Goal: Use online tool/utility: Utilize a website feature to perform a specific function

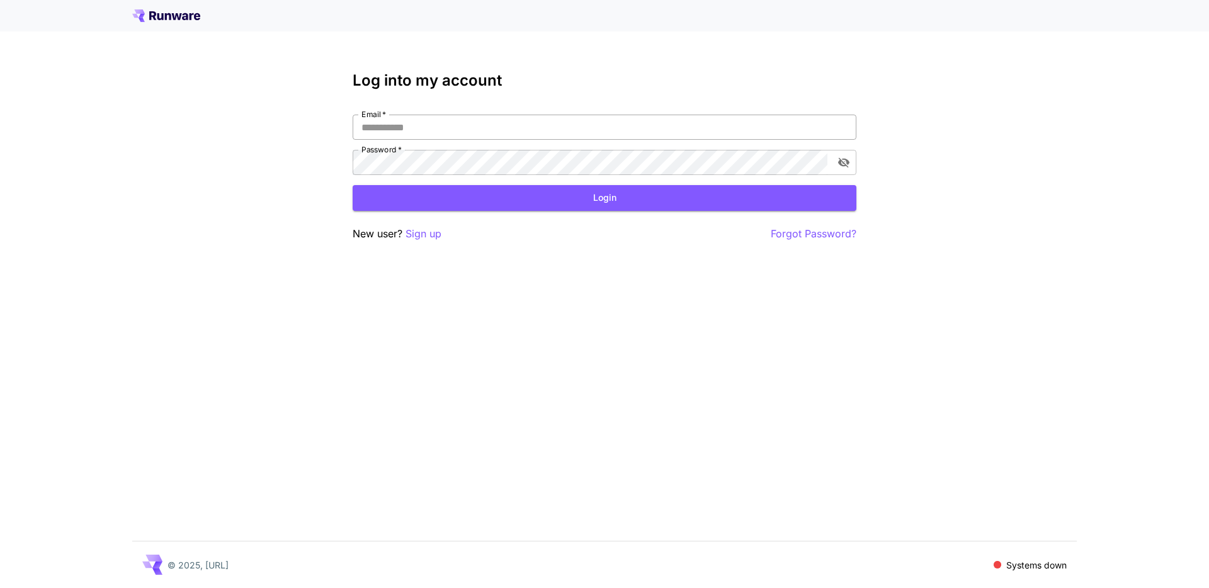
click at [458, 119] on input "Email   *" at bounding box center [605, 127] width 504 height 25
click at [618, 490] on div "Log into my account Email   * Email   * Password   * Password   * Login New use…" at bounding box center [604, 294] width 1209 height 588
click at [443, 127] on input "Email   *" at bounding box center [605, 127] width 504 height 25
type input "**********"
click at [630, 198] on button "Login" at bounding box center [605, 198] width 504 height 26
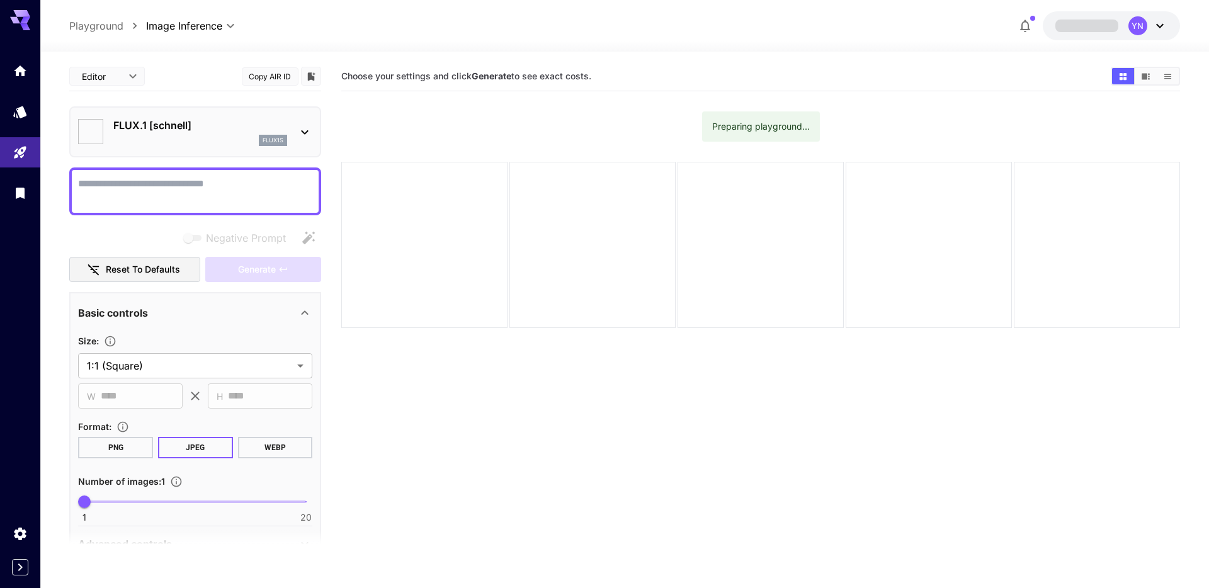
type input "**********"
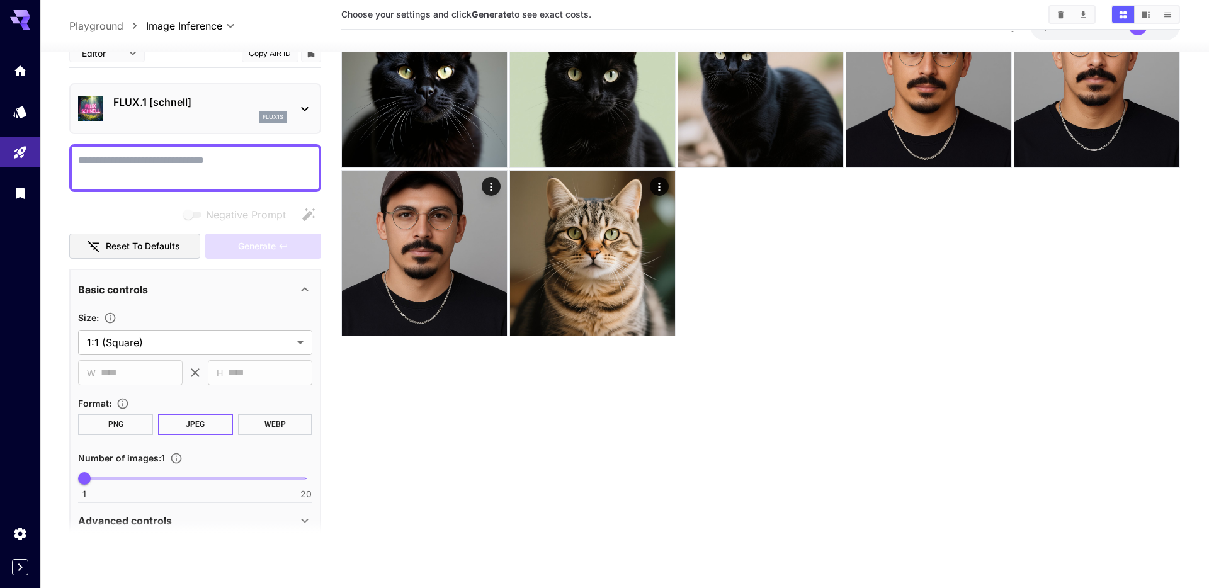
scroll to position [201, 0]
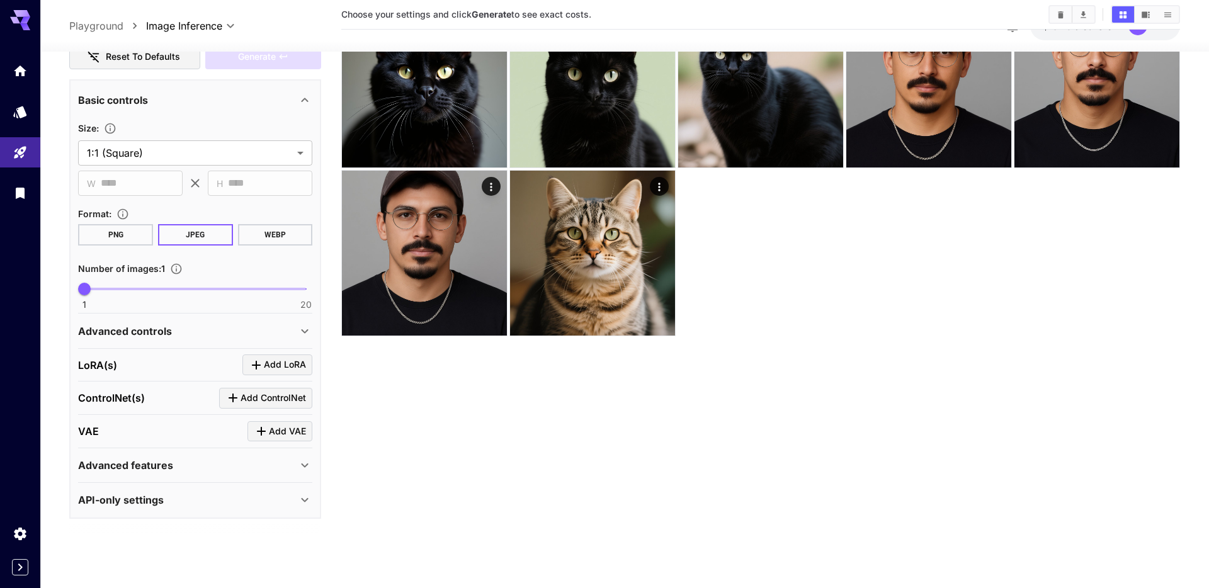
click at [201, 473] on div "Advanced features" at bounding box center [195, 465] width 234 height 30
click at [194, 469] on div "Advanced features" at bounding box center [187, 465] width 219 height 15
click at [178, 494] on div "API-only settings" at bounding box center [187, 499] width 219 height 15
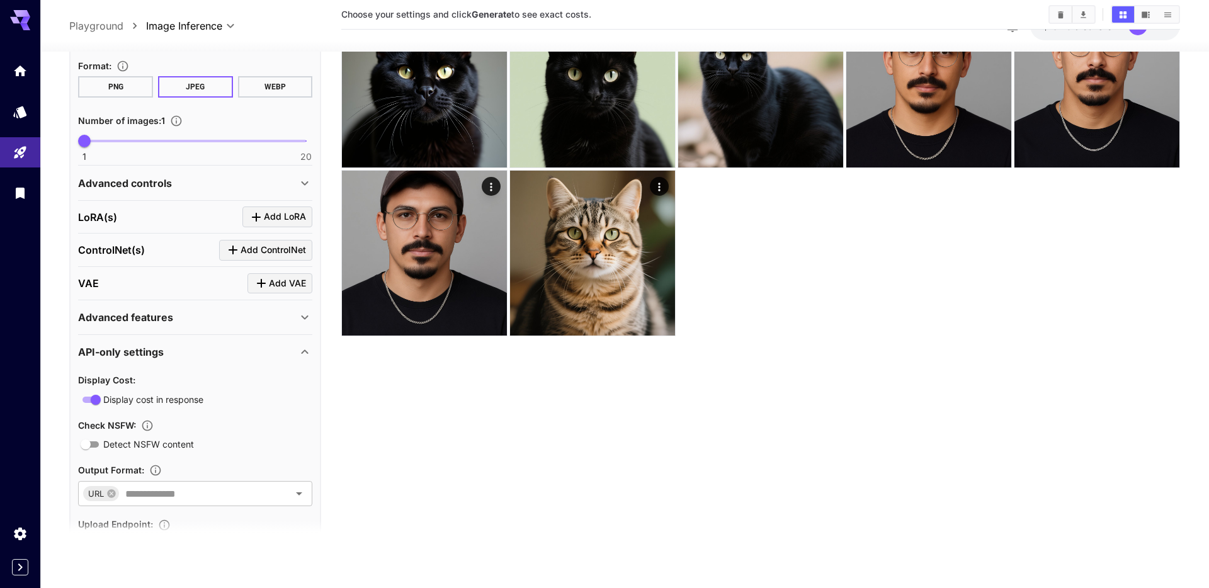
scroll to position [415, 0]
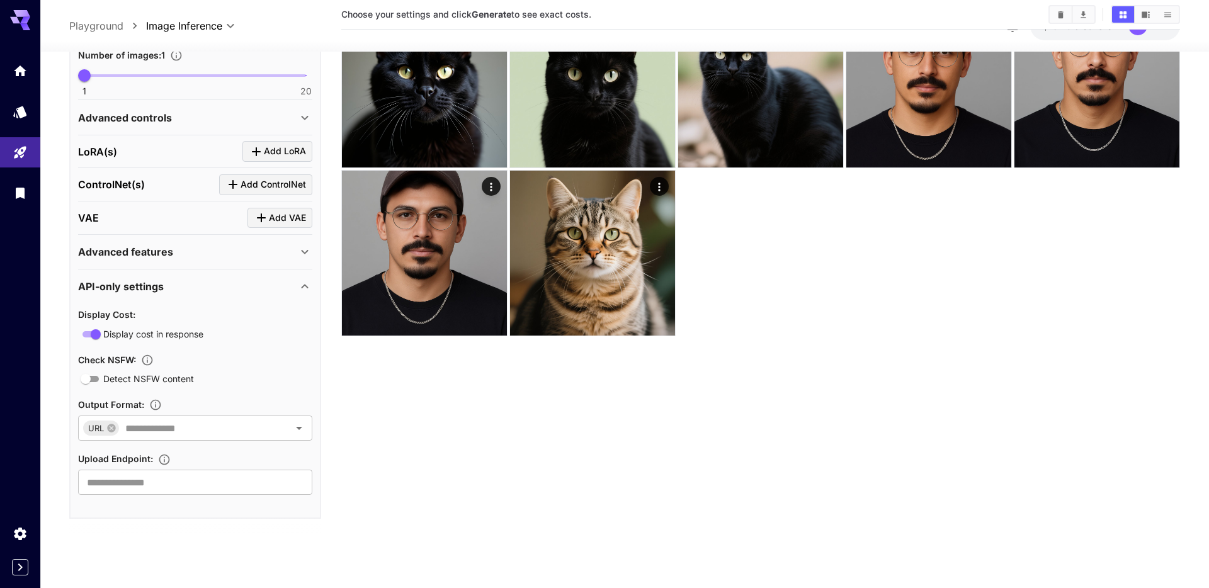
click at [152, 290] on p "API-only settings" at bounding box center [121, 286] width 86 height 15
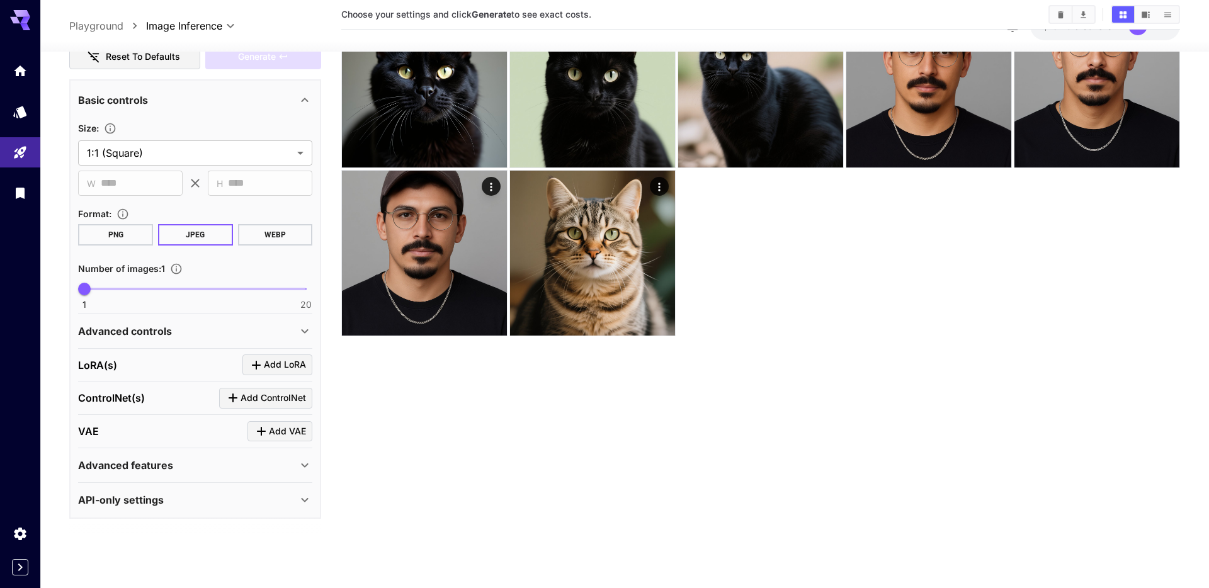
scroll to position [201, 0]
click at [153, 333] on p "Advanced controls" at bounding box center [125, 331] width 94 height 15
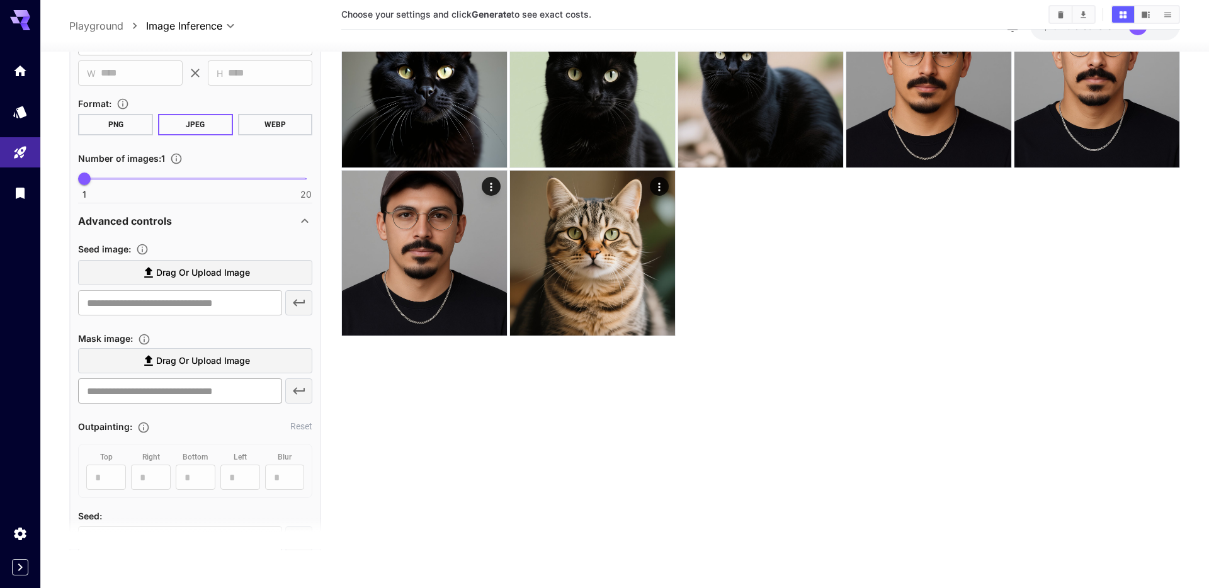
scroll to position [315, 0]
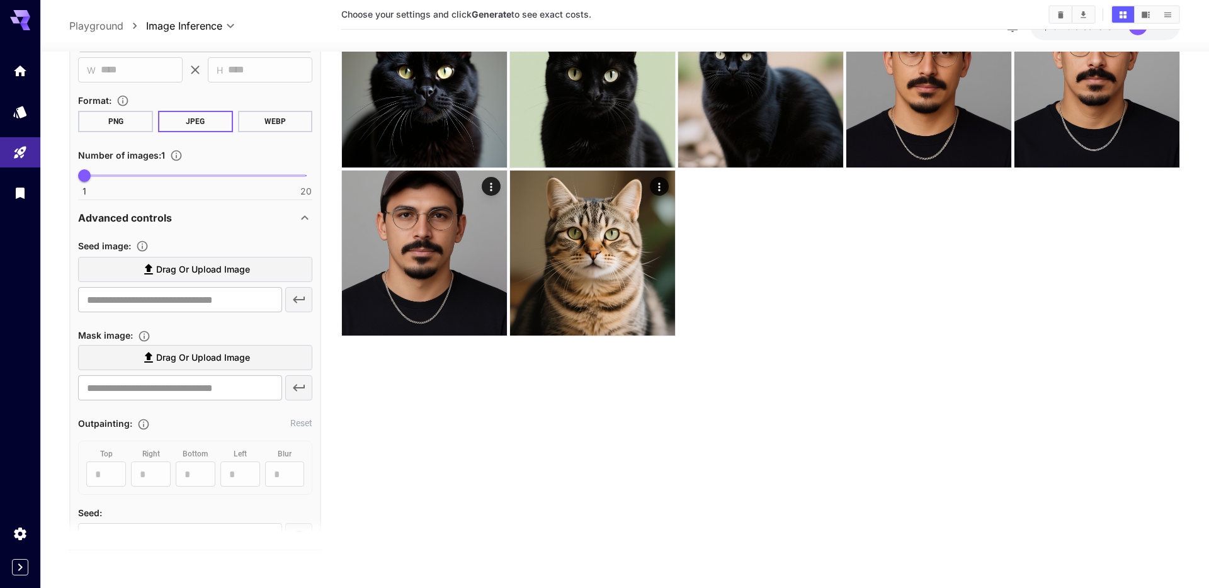
click at [177, 354] on span "Drag or upload image" at bounding box center [203, 358] width 94 height 16
click at [0, 0] on input "Drag or upload image" at bounding box center [0, 0] width 0 height 0
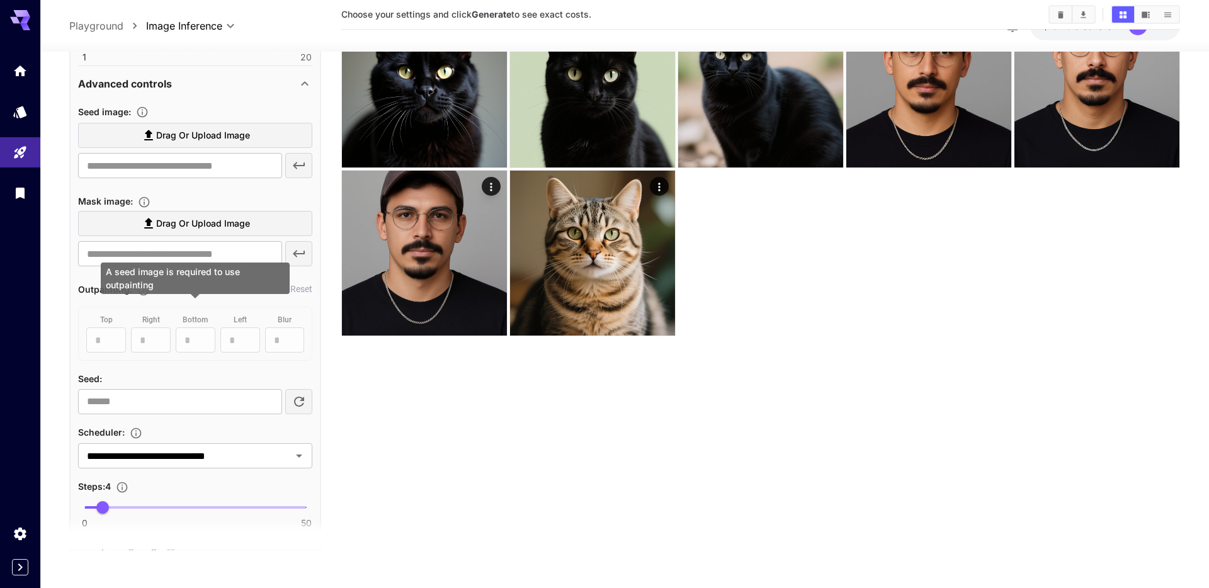
scroll to position [453, 0]
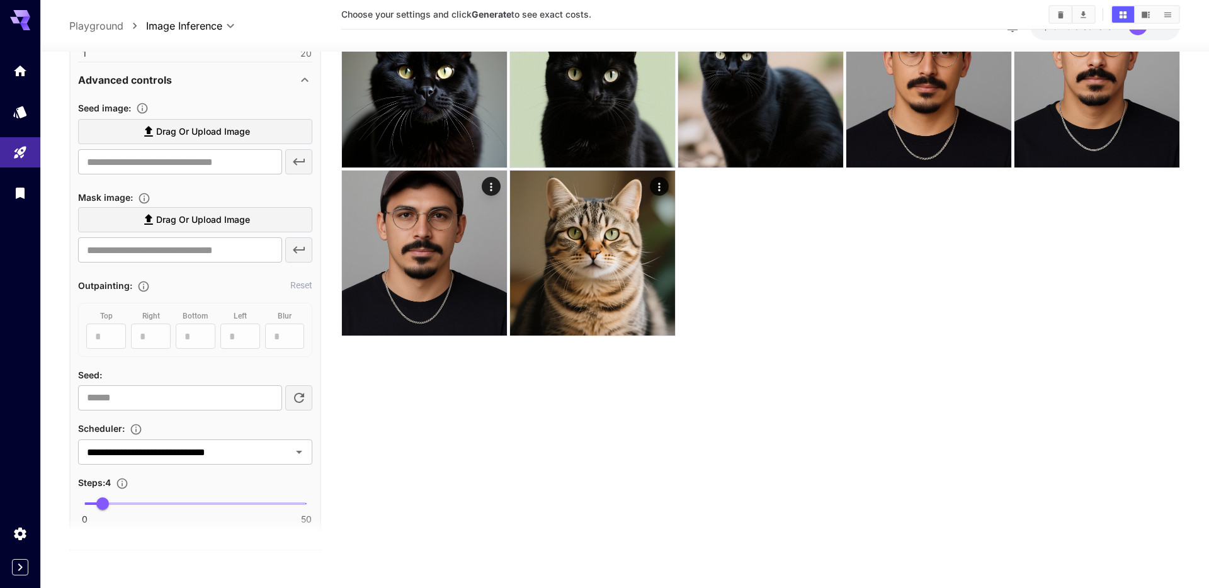
click at [174, 137] on span "Drag or upload image" at bounding box center [203, 132] width 94 height 16
click at [0, 0] on input "Drag or upload image" at bounding box center [0, 0] width 0 height 0
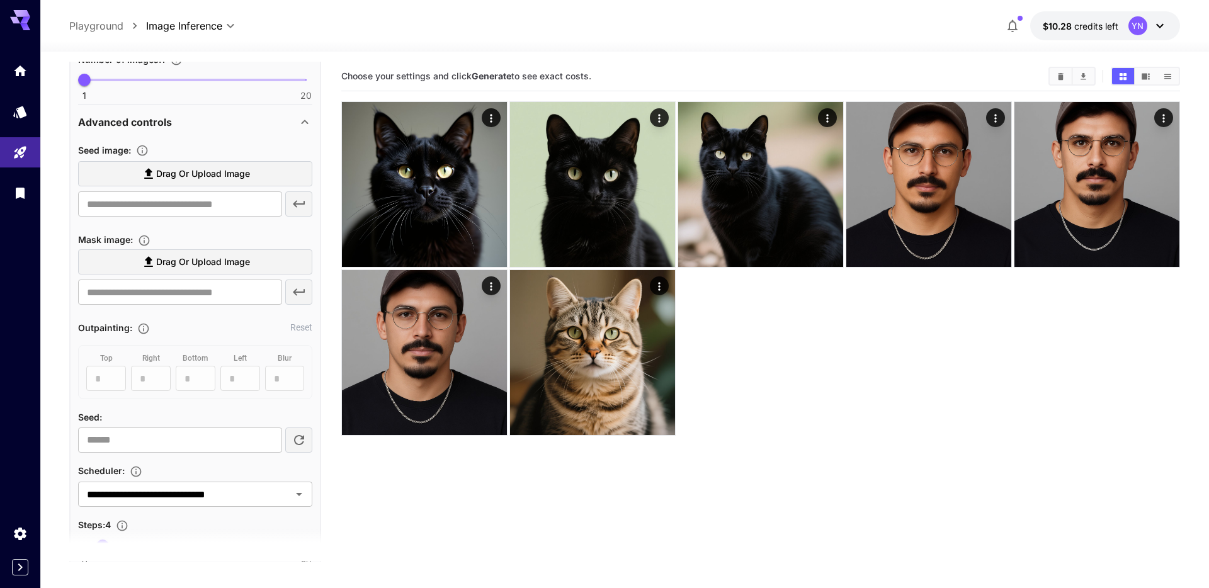
scroll to position [329, 0]
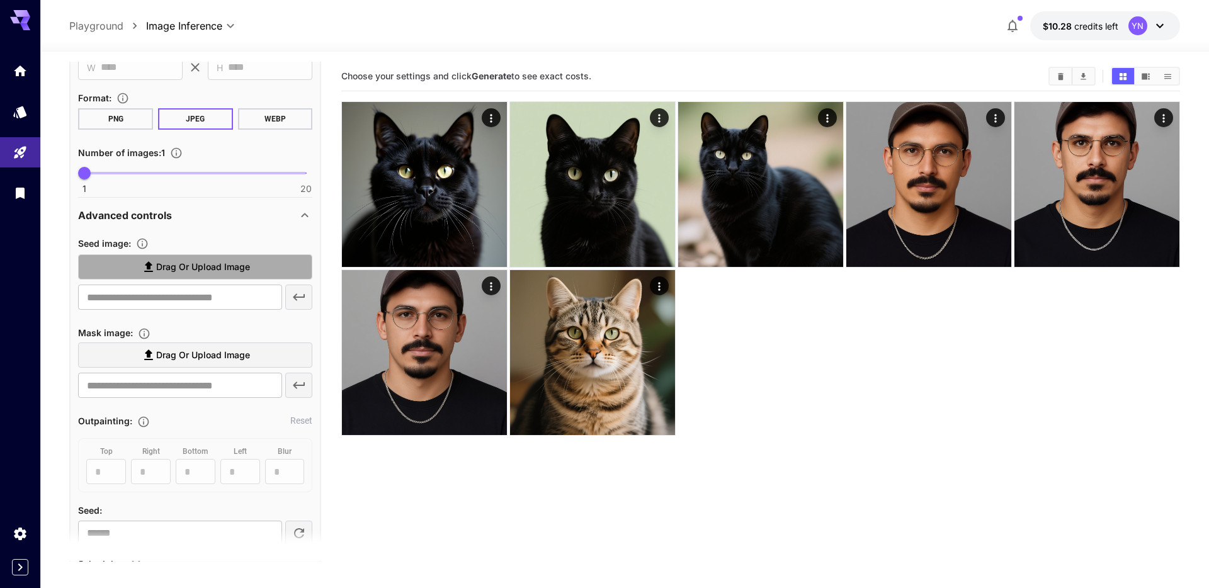
click at [176, 262] on span "Drag or upload image" at bounding box center [203, 267] width 94 height 16
click at [0, 0] on input "Drag or upload image" at bounding box center [0, 0] width 0 height 0
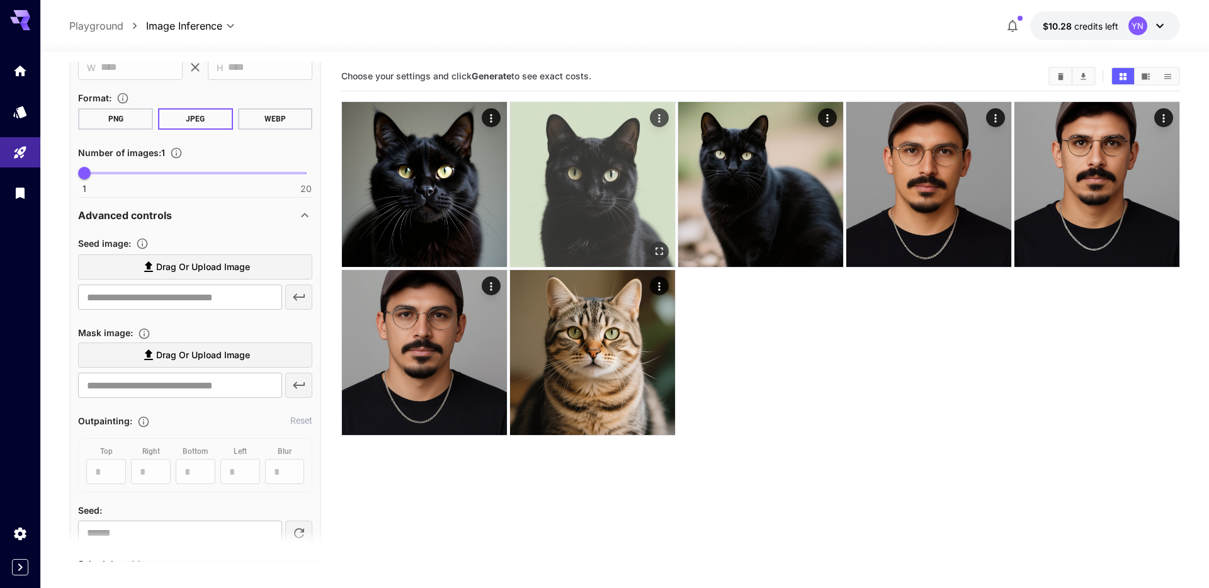
click at [580, 196] on img at bounding box center [592, 184] width 165 height 165
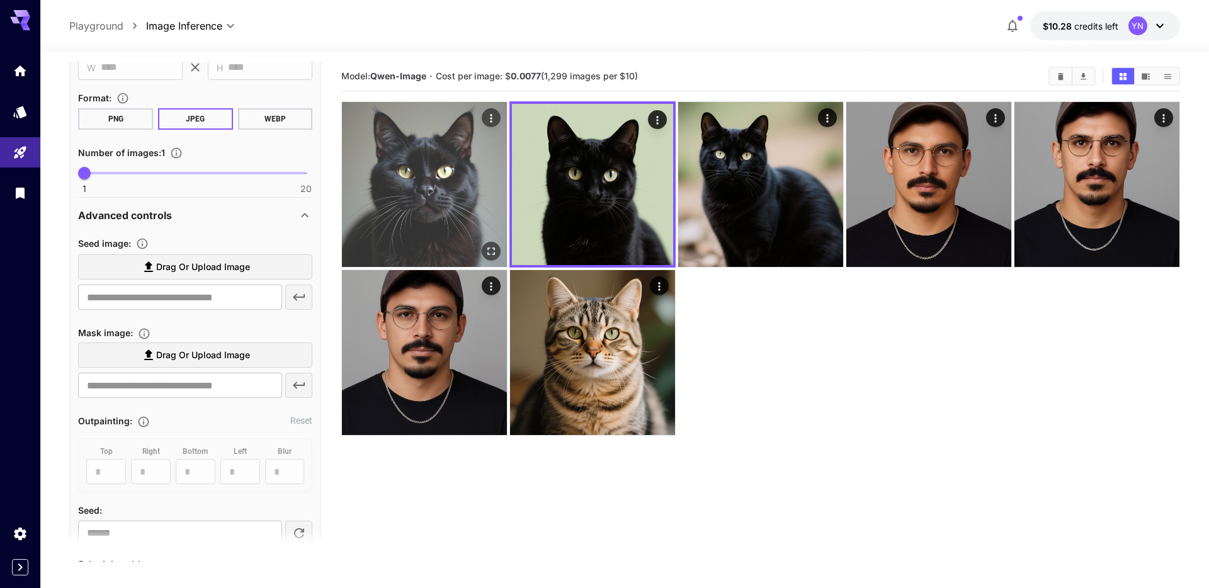
click at [438, 210] on img at bounding box center [424, 184] width 165 height 165
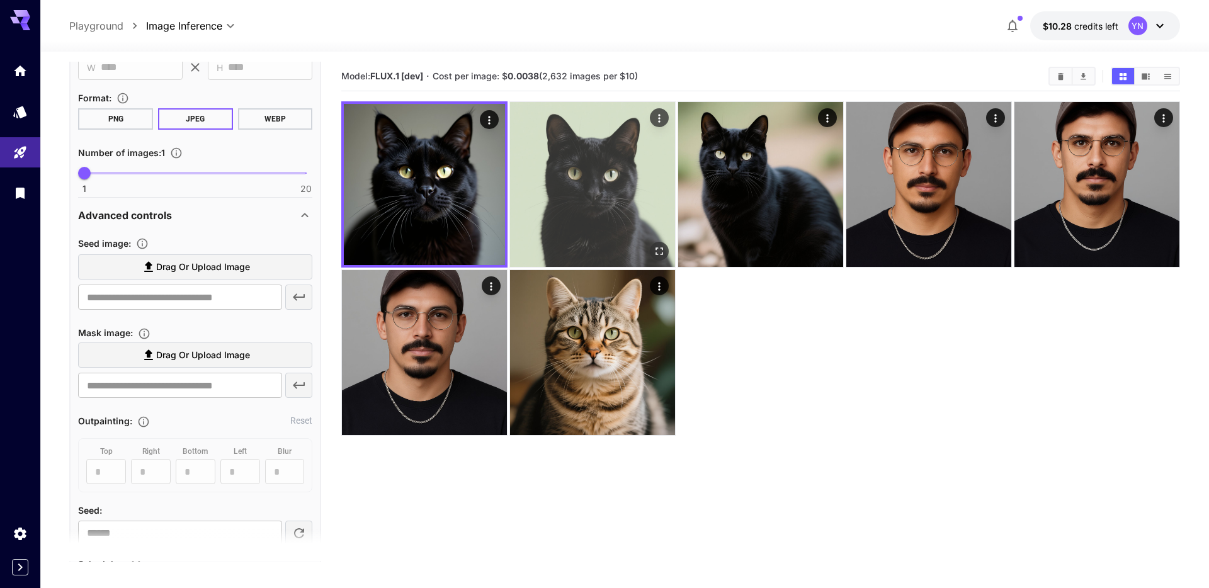
click at [619, 181] on img at bounding box center [592, 184] width 165 height 165
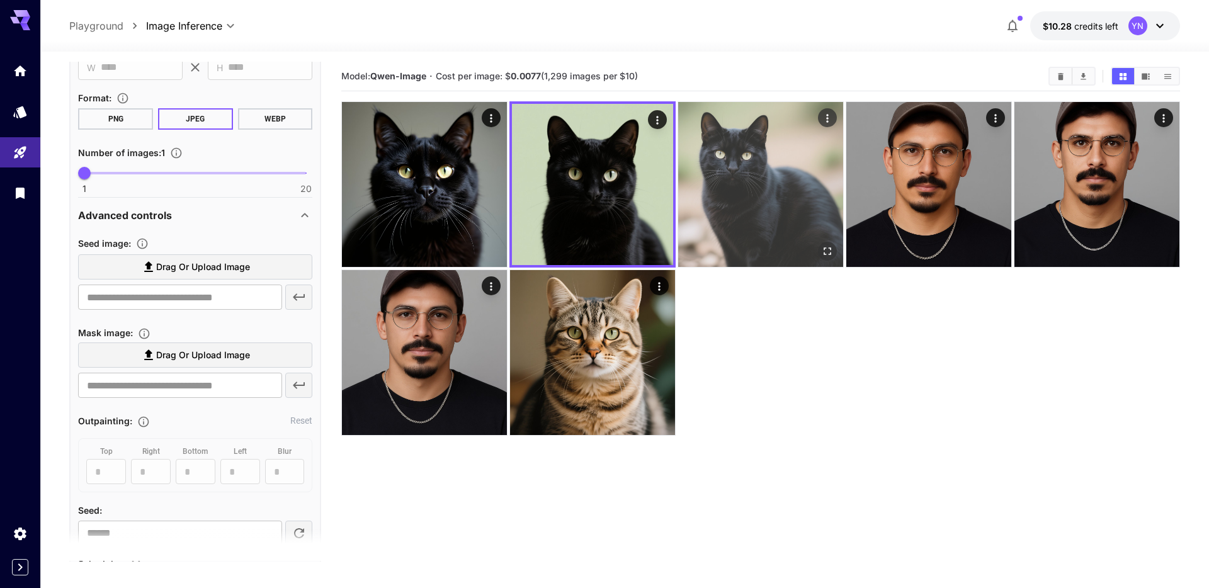
click at [696, 180] on img at bounding box center [760, 184] width 165 height 165
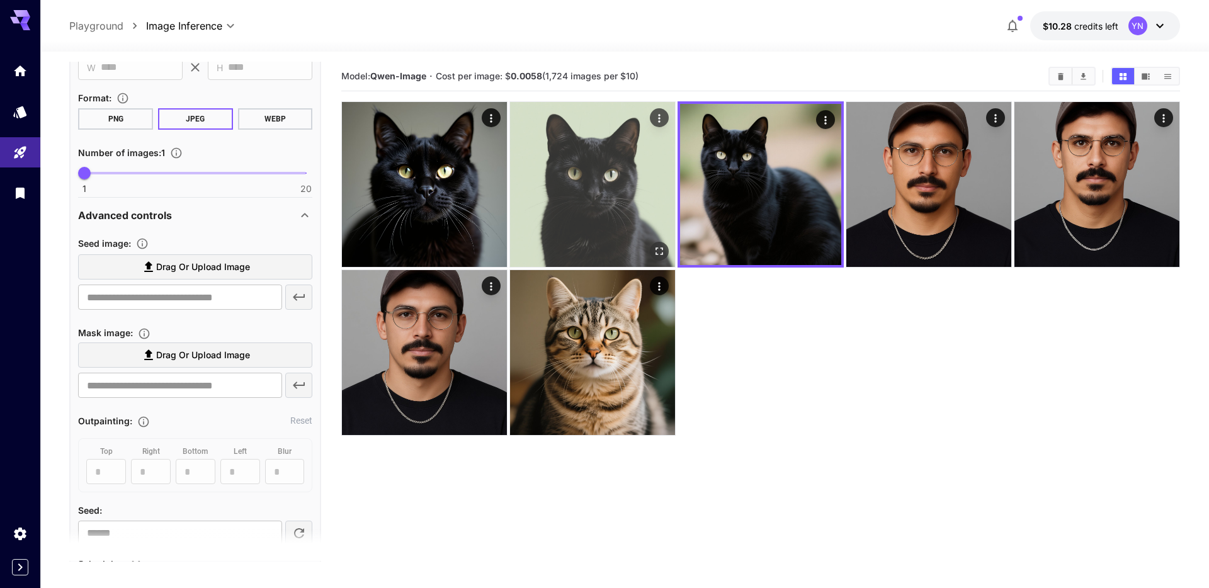
click at [557, 186] on img at bounding box center [592, 184] width 165 height 165
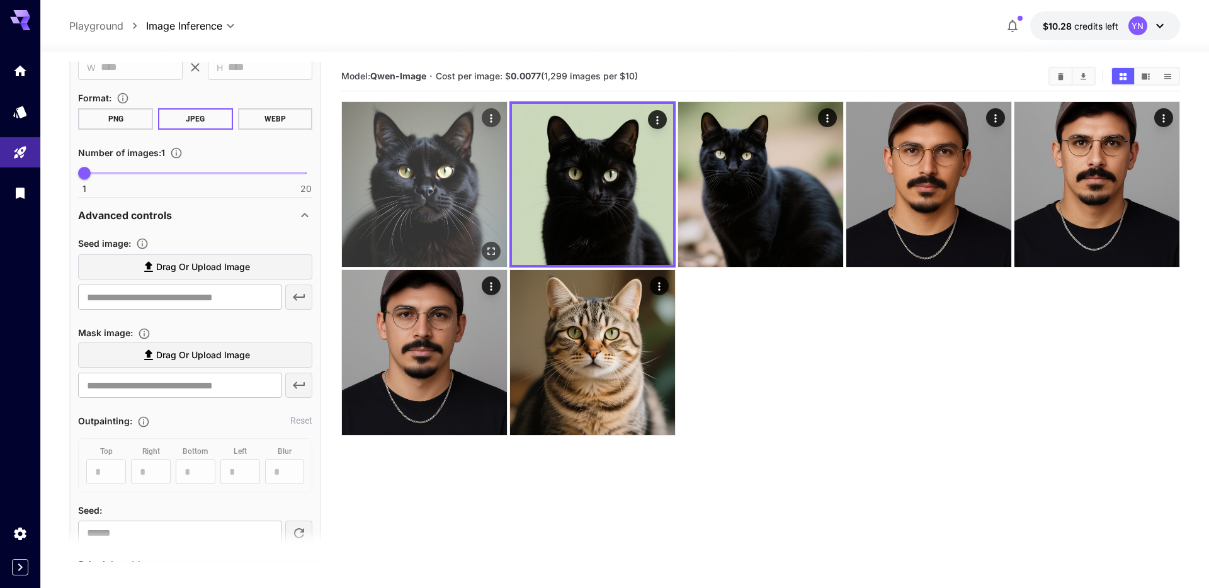
click at [423, 240] on img at bounding box center [424, 184] width 165 height 165
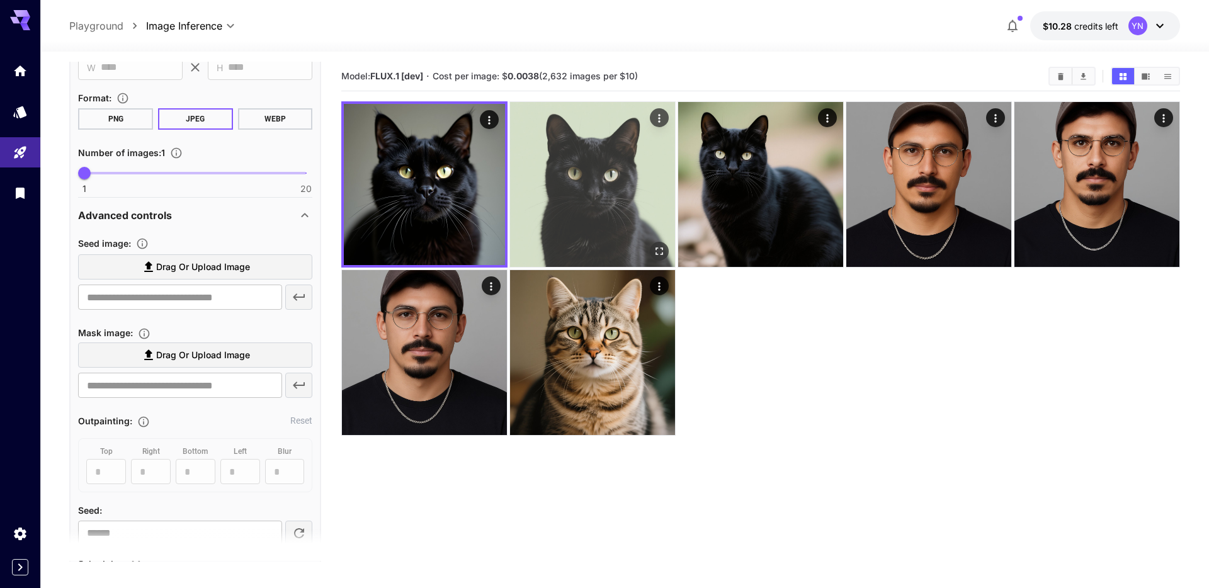
click at [541, 202] on img at bounding box center [592, 184] width 165 height 165
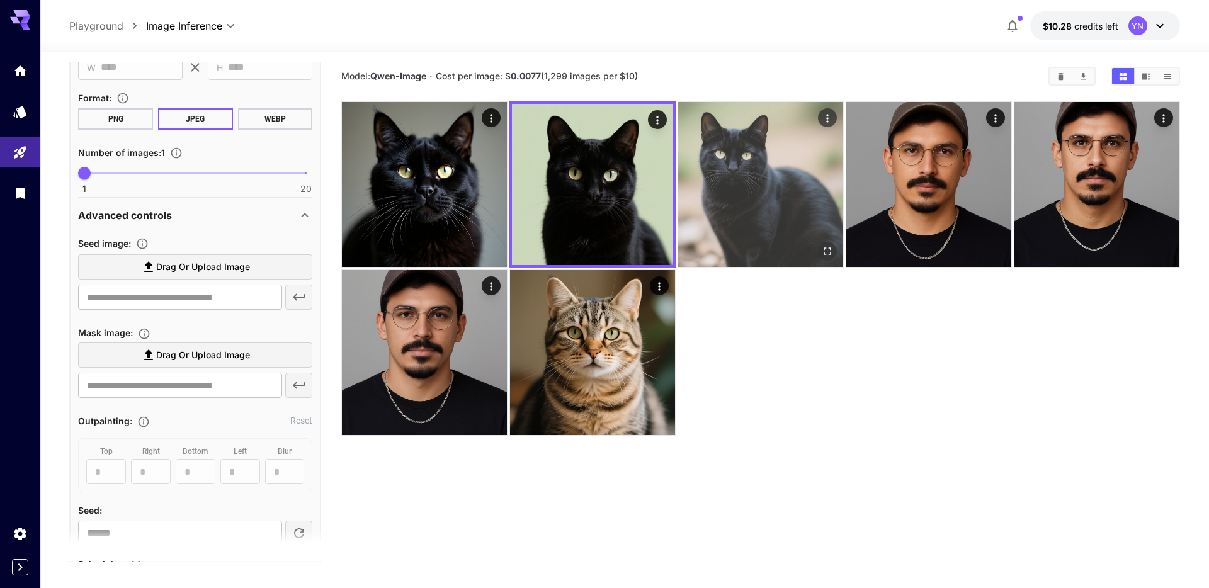
click at [682, 169] on img at bounding box center [760, 184] width 165 height 165
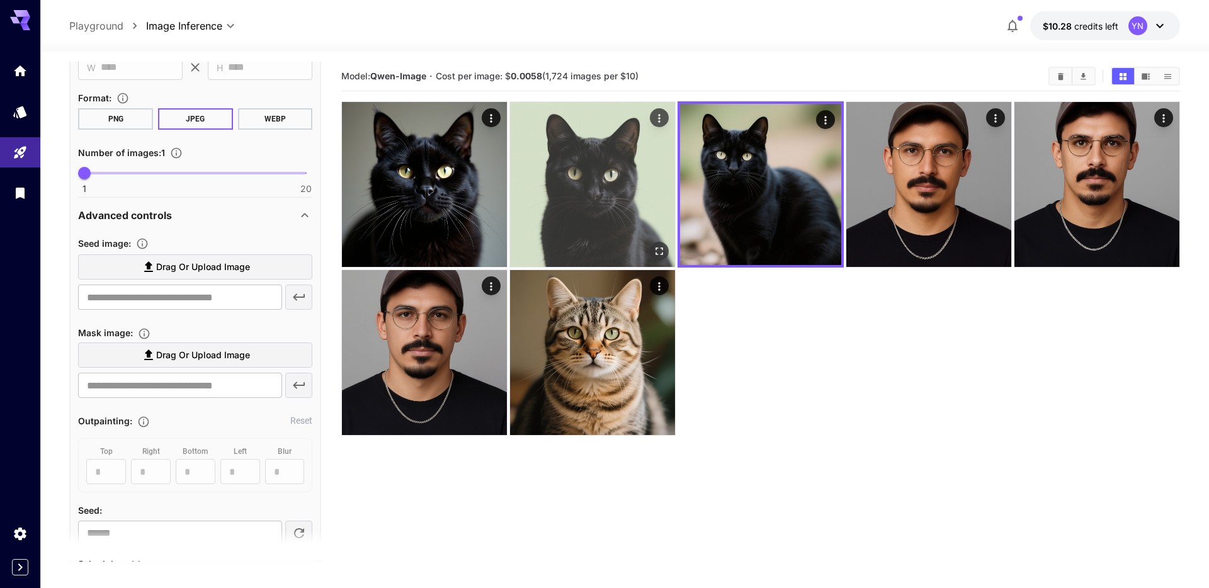
click at [602, 188] on img at bounding box center [592, 184] width 165 height 165
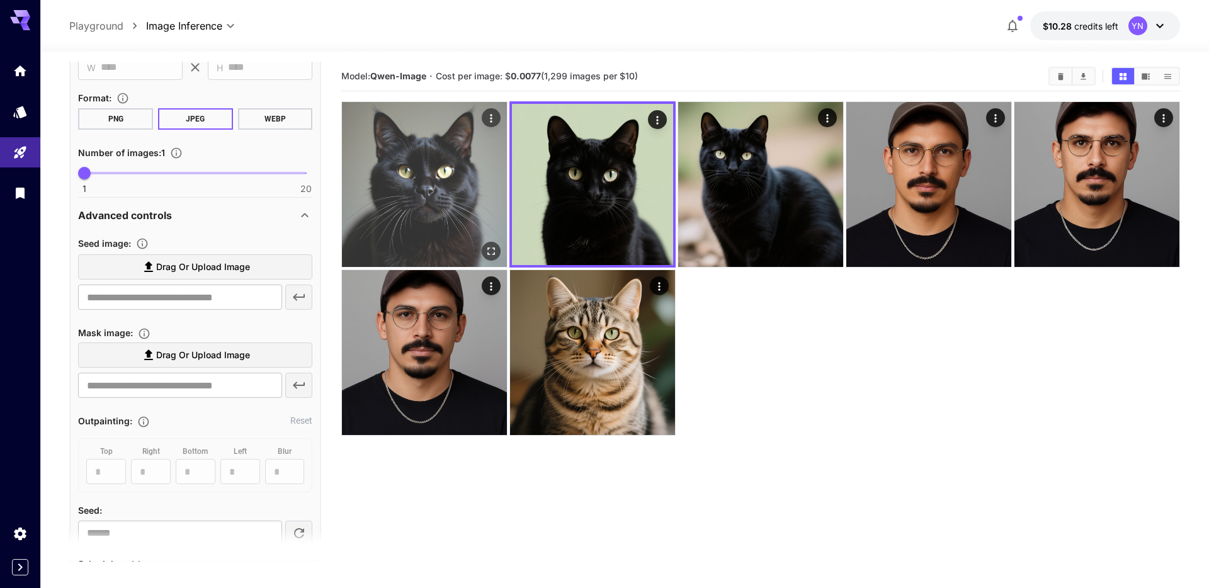
click at [463, 200] on img at bounding box center [424, 184] width 165 height 165
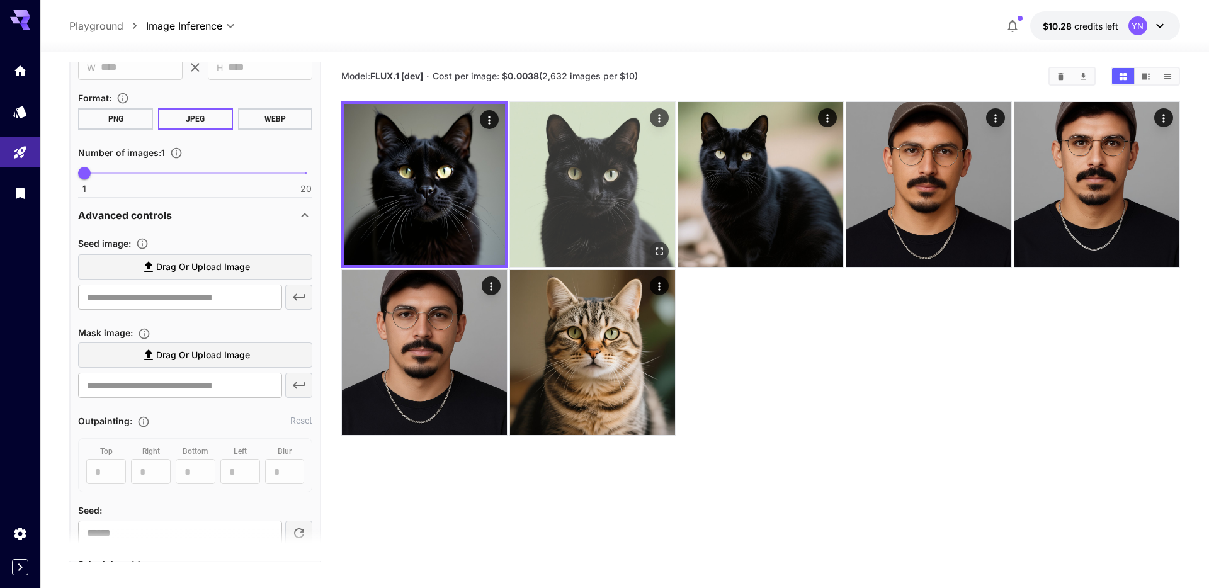
click at [588, 189] on img at bounding box center [592, 184] width 165 height 165
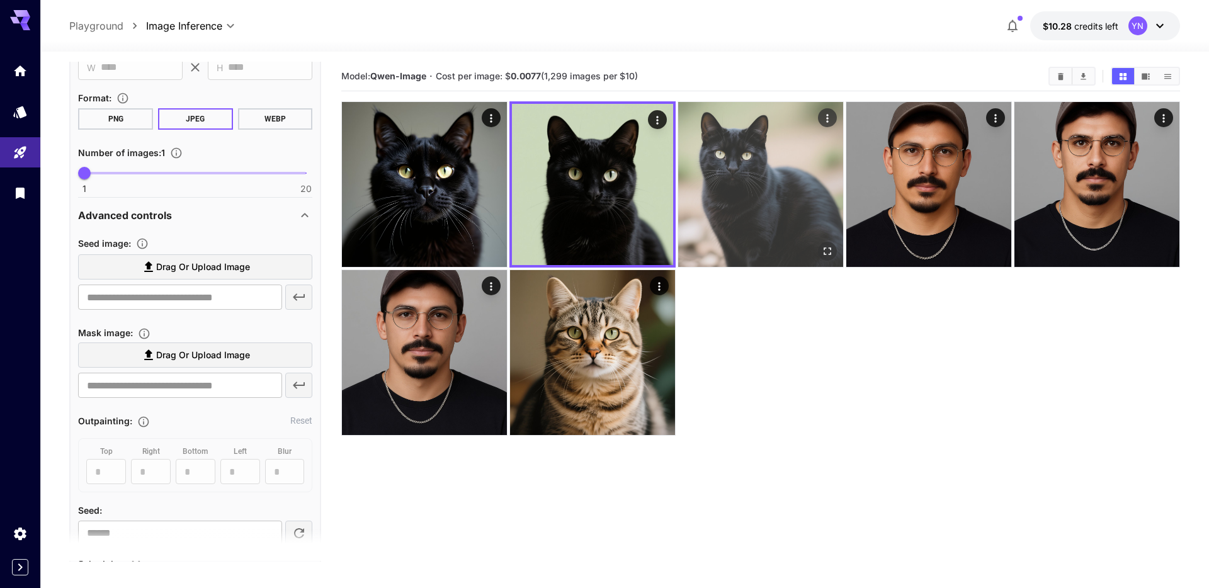
click at [716, 183] on img at bounding box center [760, 184] width 165 height 165
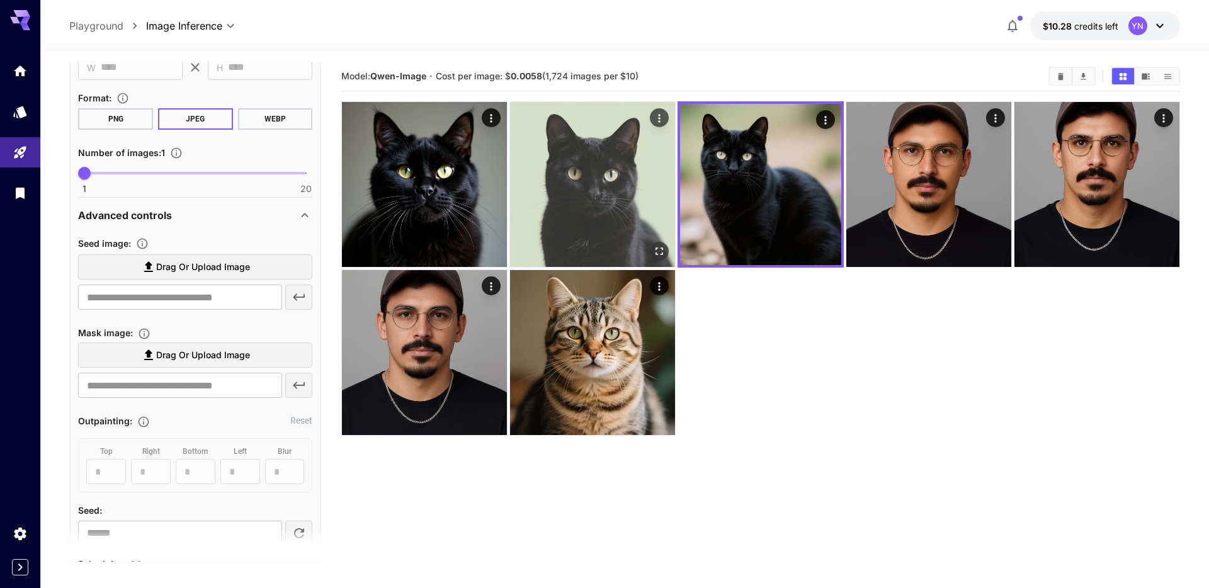
click at [572, 188] on img at bounding box center [592, 184] width 165 height 165
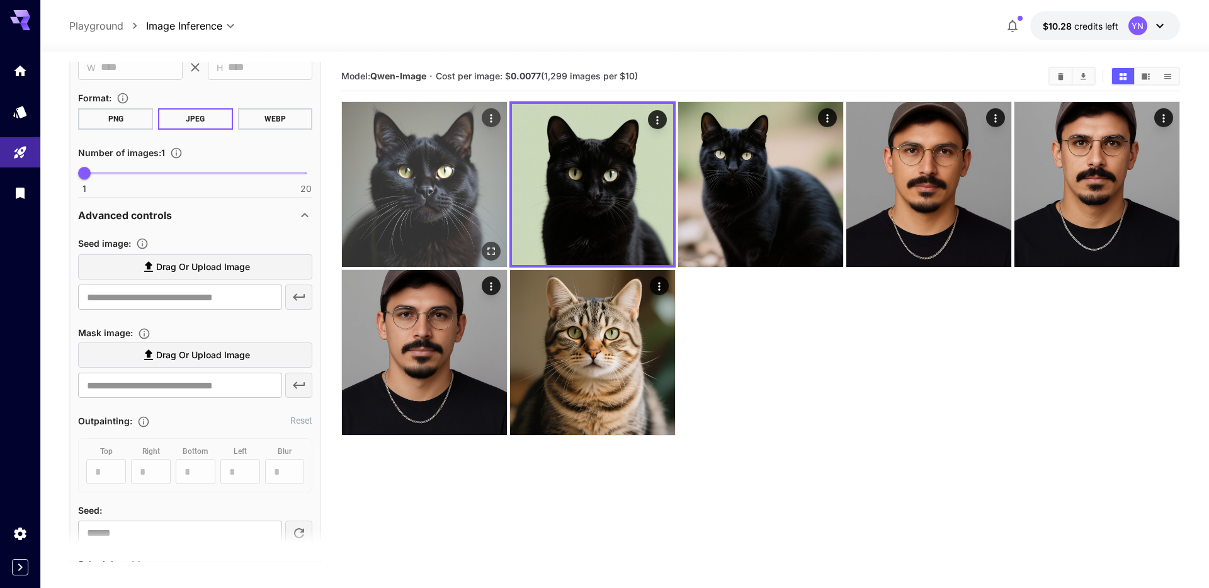
click at [455, 206] on img at bounding box center [424, 184] width 165 height 165
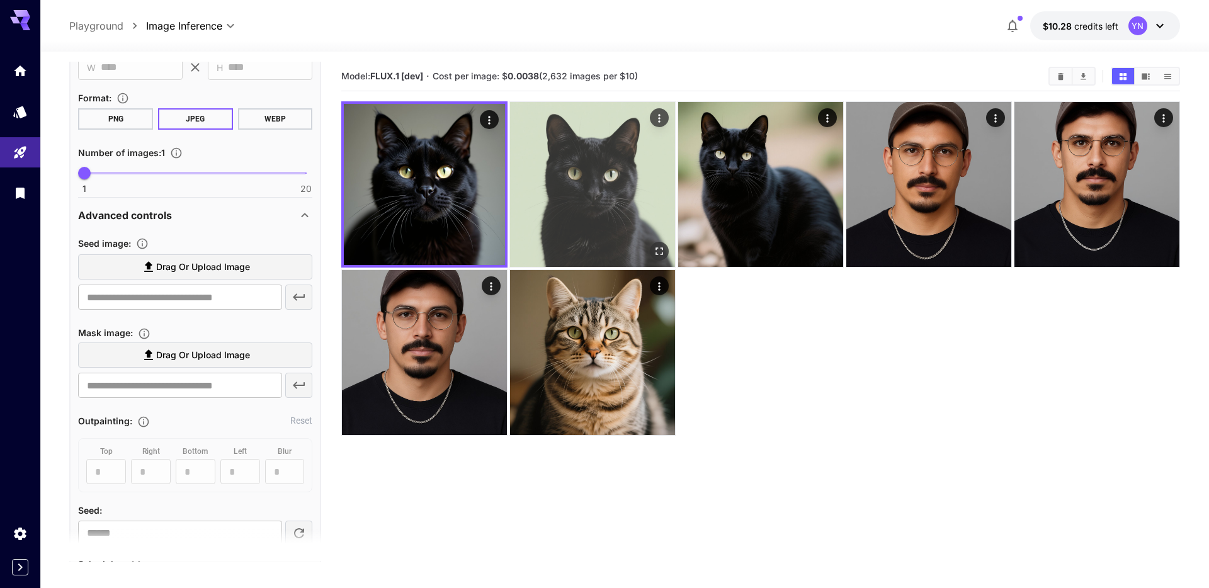
drag, startPoint x: 594, startPoint y: 207, endPoint x: 631, endPoint y: 196, distance: 38.8
click at [594, 207] on img at bounding box center [592, 184] width 165 height 165
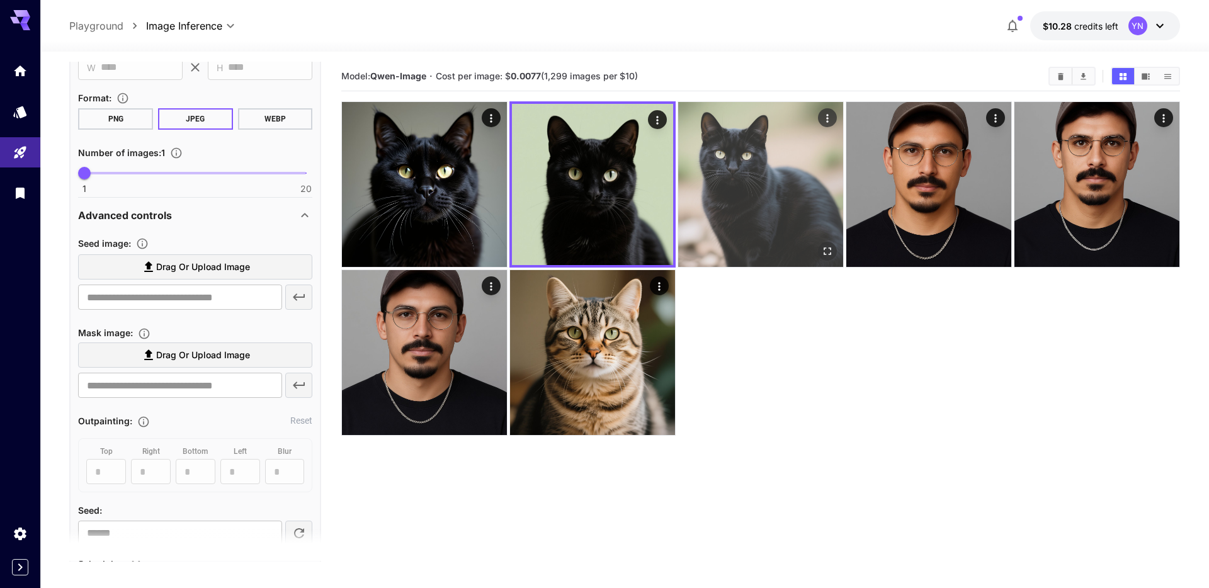
click at [727, 193] on img at bounding box center [760, 184] width 165 height 165
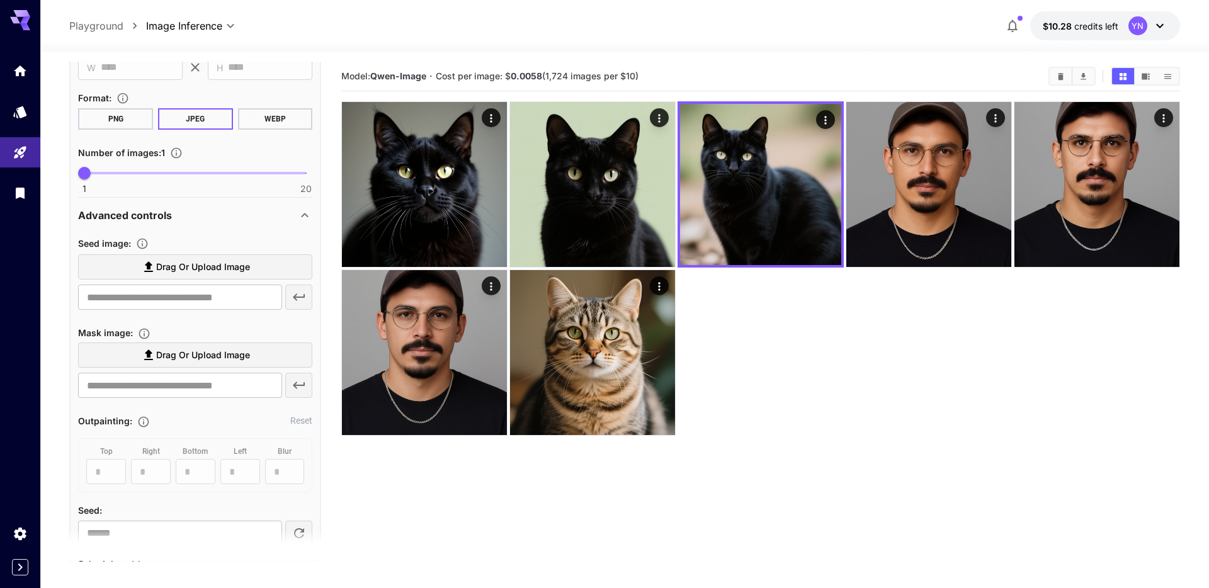
click at [184, 263] on span "Drag or upload image" at bounding box center [203, 267] width 94 height 16
click at [0, 0] on input "Drag or upload image" at bounding box center [0, 0] width 0 height 0
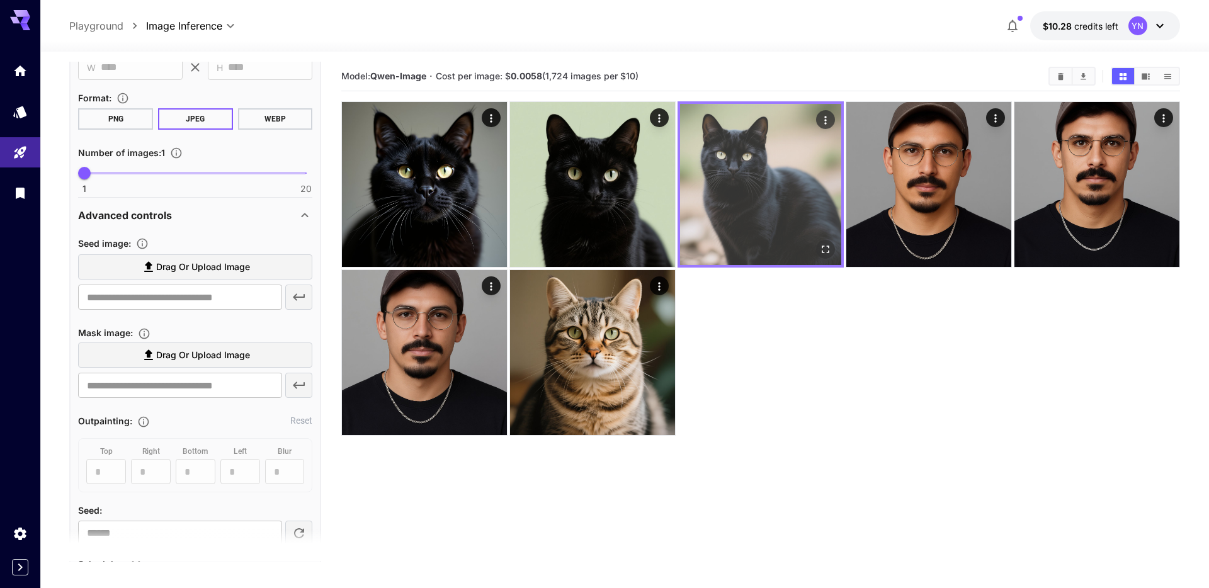
click at [703, 158] on img at bounding box center [760, 184] width 161 height 161
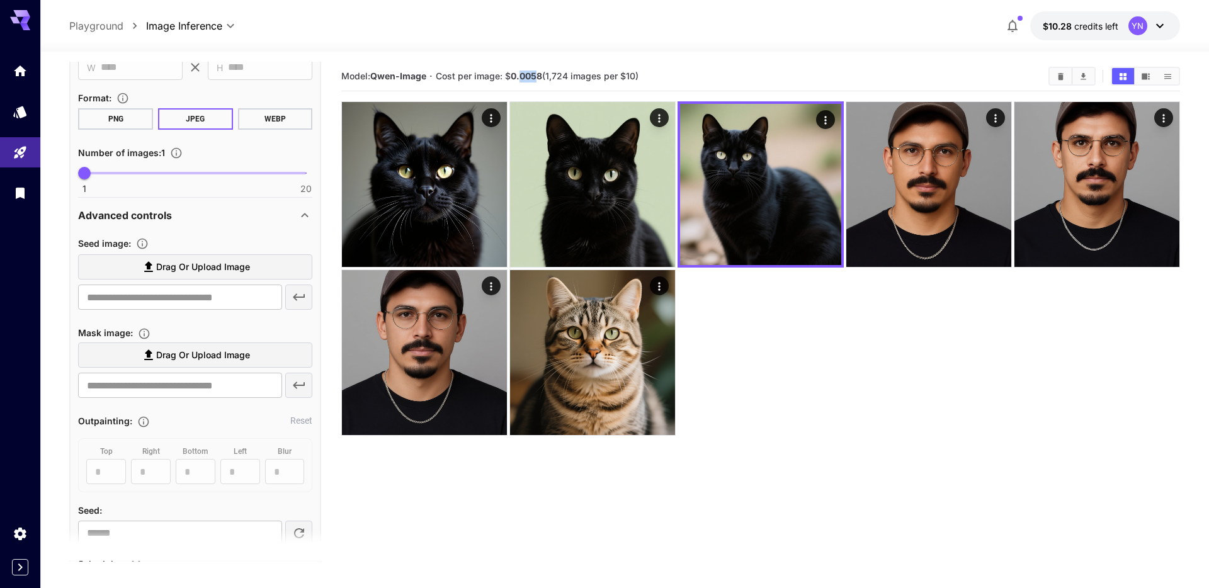
drag, startPoint x: 538, startPoint y: 76, endPoint x: 521, endPoint y: 76, distance: 17.0
click at [521, 76] on b "0.0058" at bounding box center [526, 76] width 31 height 11
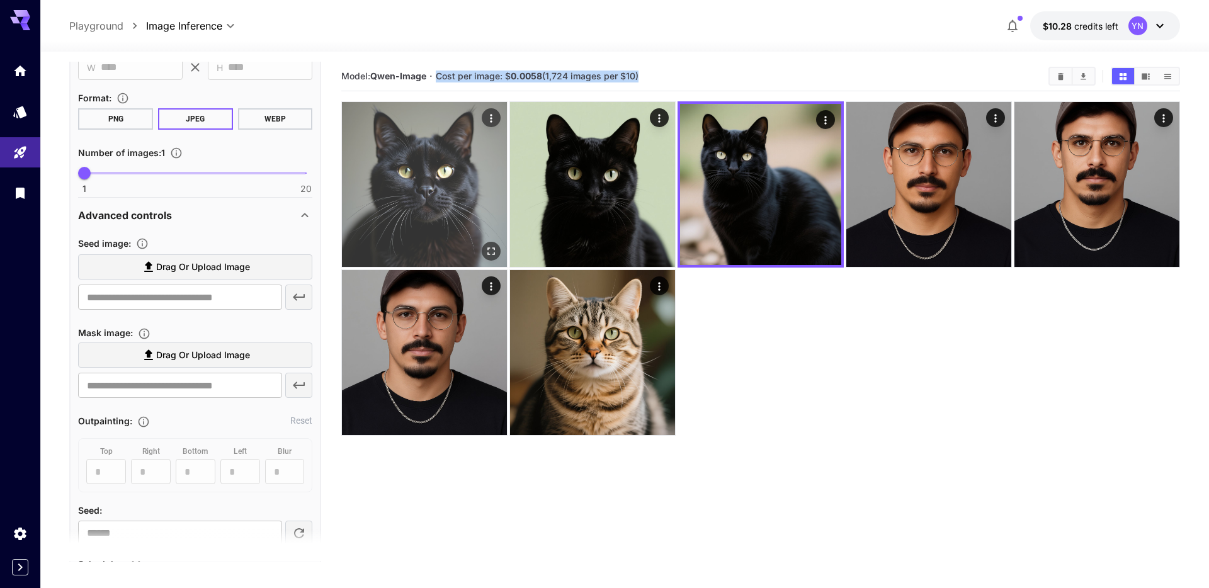
click at [451, 199] on img at bounding box center [424, 184] width 165 height 165
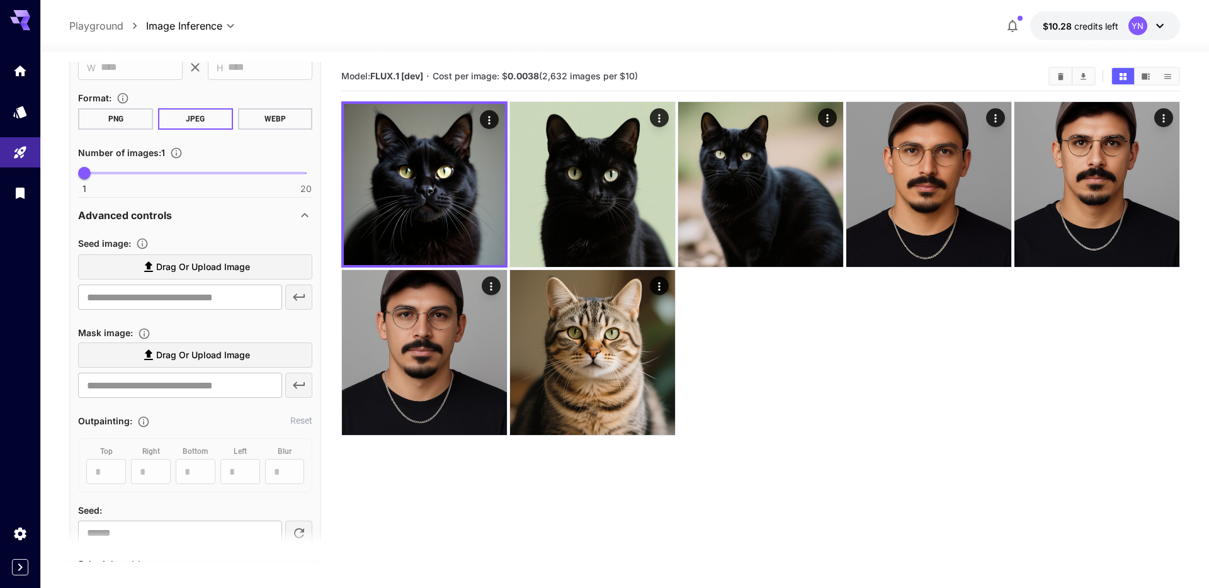
click at [541, 81] on span "Cost per image: $ 0.0038 (2,632 images per $10)" at bounding box center [535, 76] width 205 height 11
click at [536, 77] on span "Cost per image: $ 0.0038 (2,632 images per $10)" at bounding box center [535, 76] width 205 height 11
click at [536, 77] on b "0.0038" at bounding box center [522, 76] width 31 height 11
click at [534, 77] on b "0.0038" at bounding box center [522, 76] width 31 height 11
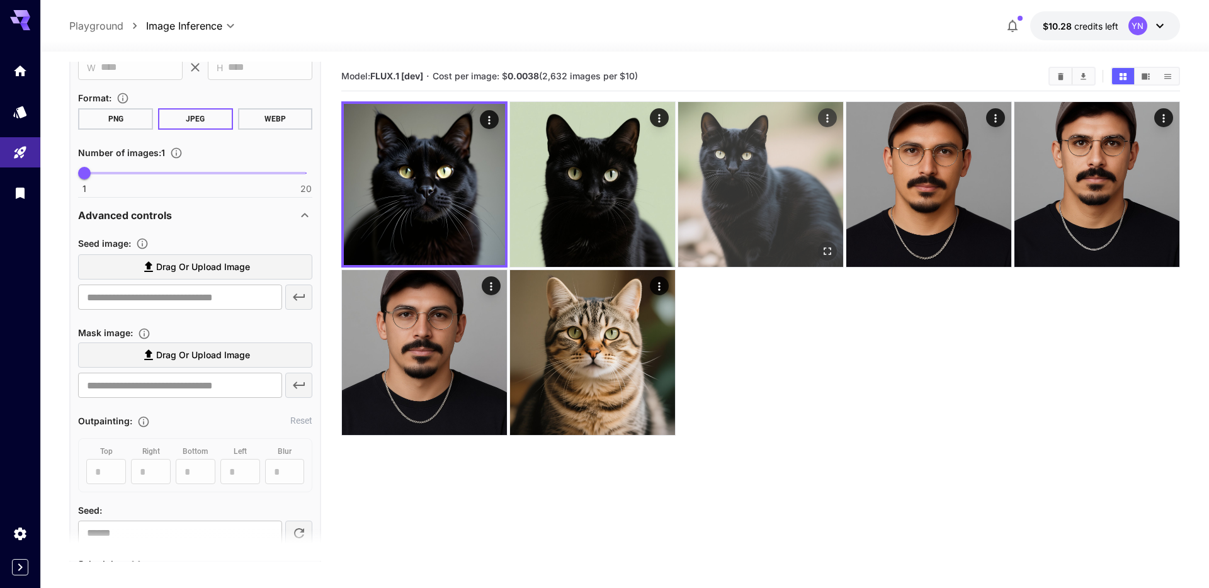
click at [739, 196] on img at bounding box center [760, 184] width 165 height 165
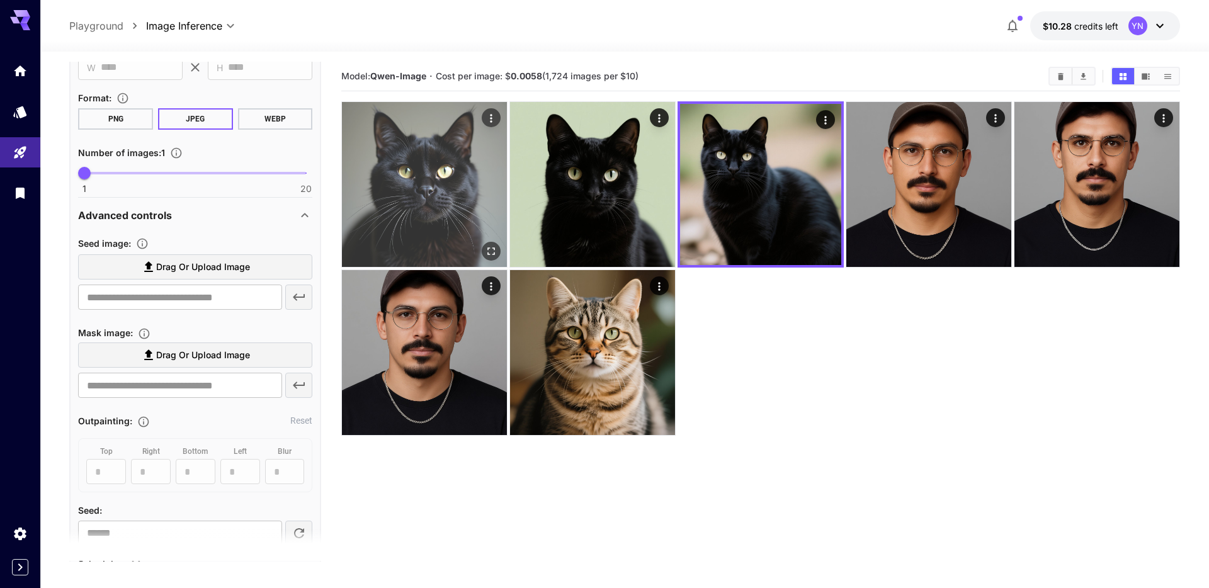
click at [441, 183] on img at bounding box center [424, 184] width 165 height 165
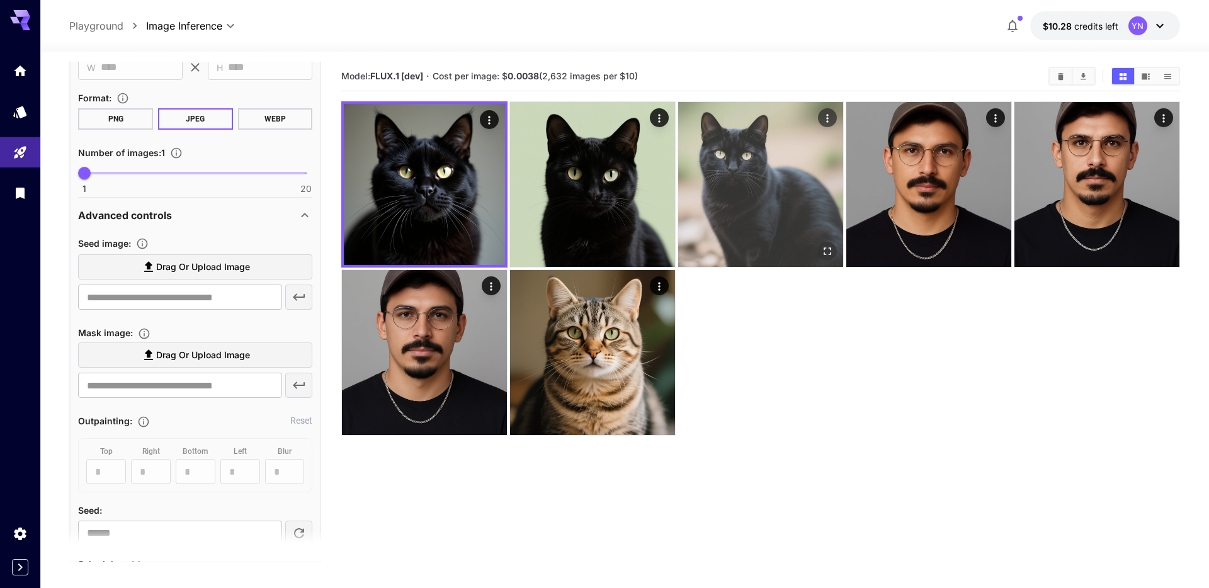
click at [762, 161] on img at bounding box center [760, 184] width 165 height 165
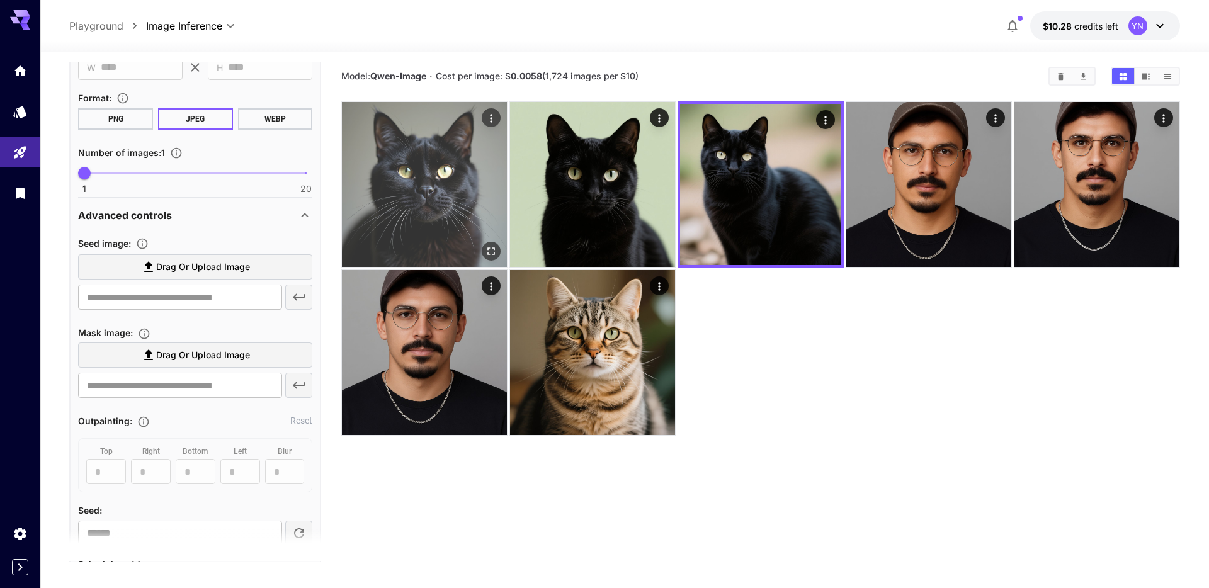
click at [495, 178] on img at bounding box center [424, 184] width 165 height 165
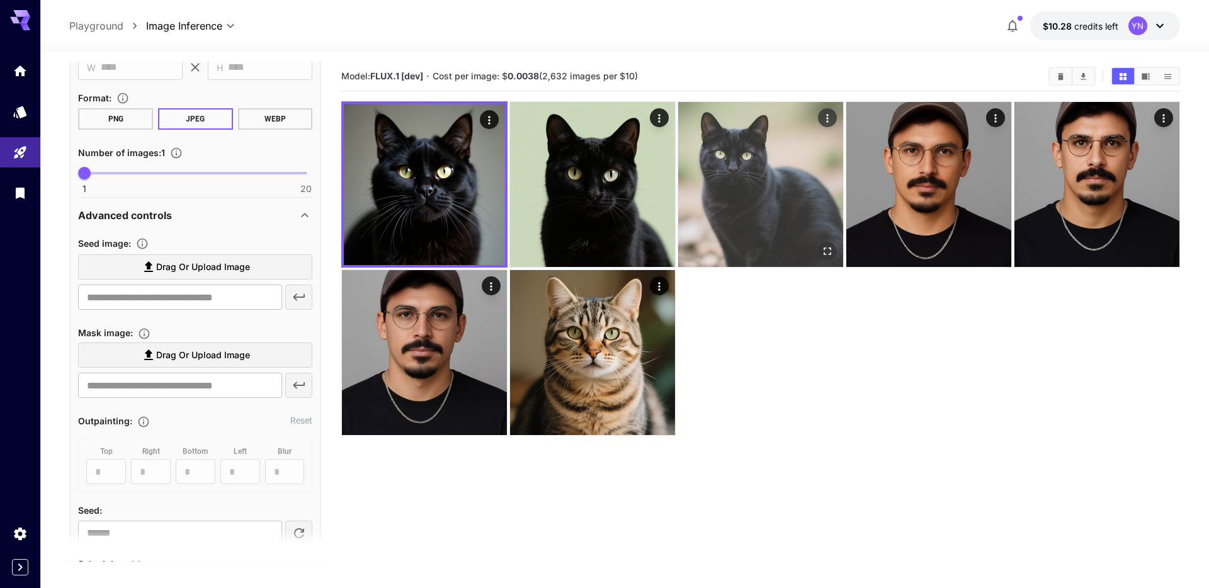
click at [767, 200] on img at bounding box center [760, 184] width 165 height 165
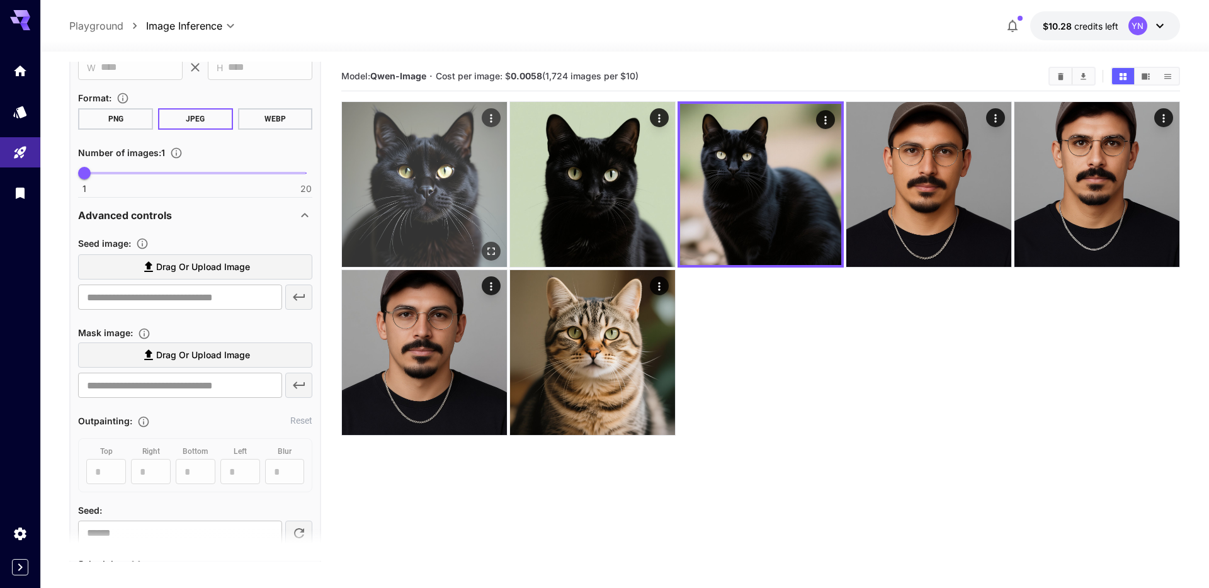
click at [452, 198] on img at bounding box center [424, 184] width 165 height 165
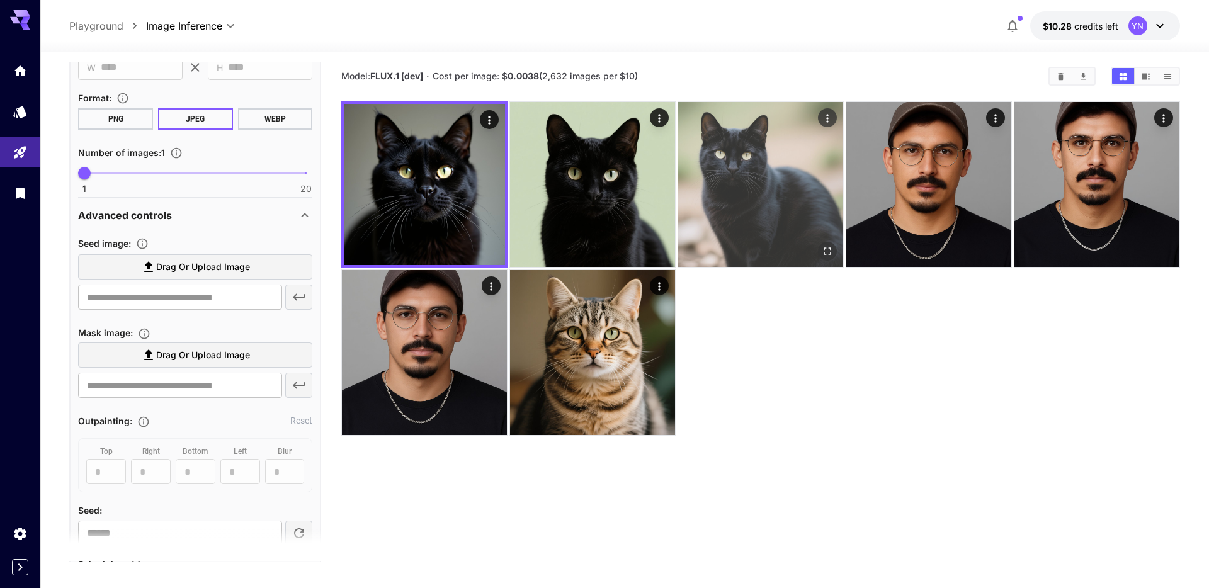
click at [725, 195] on img at bounding box center [760, 184] width 165 height 165
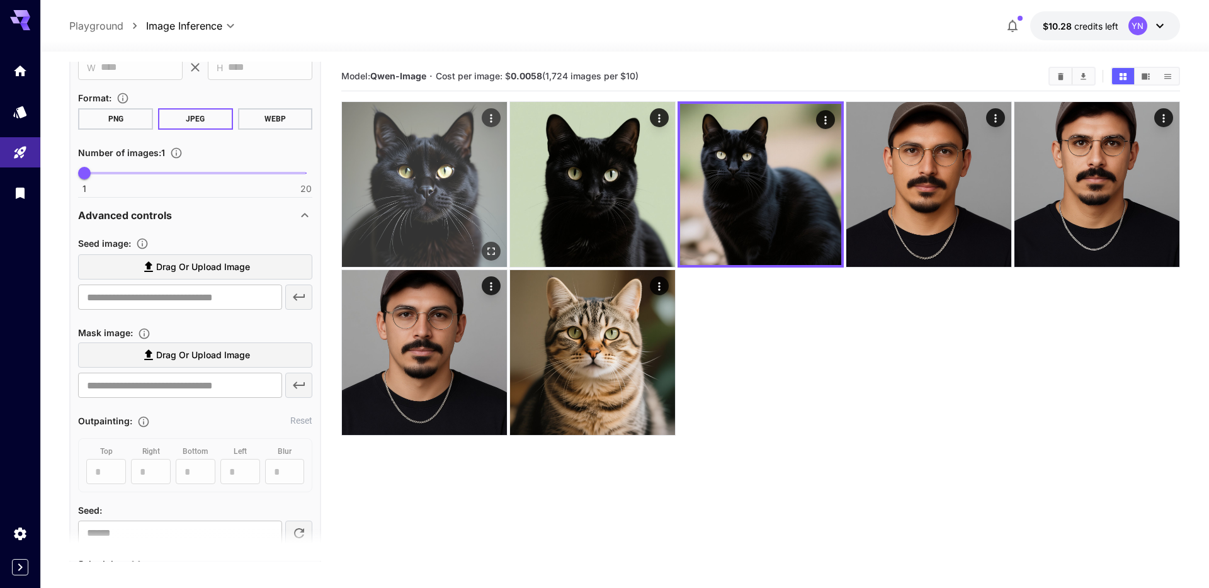
click at [419, 191] on img at bounding box center [424, 184] width 165 height 165
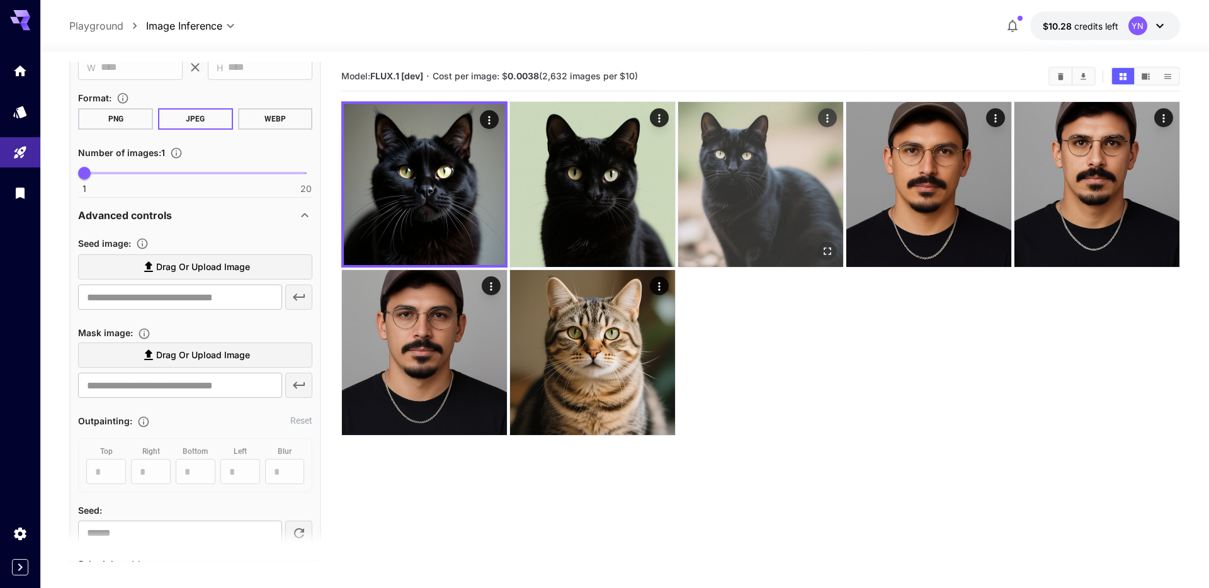
click at [789, 217] on img at bounding box center [760, 184] width 165 height 165
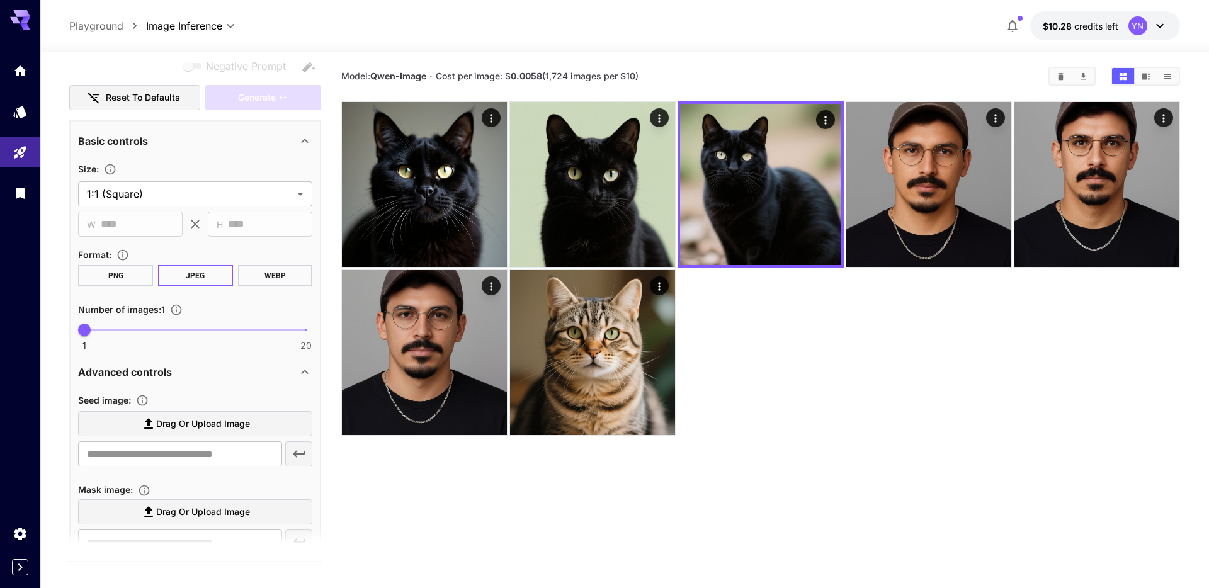
scroll to position [203, 0]
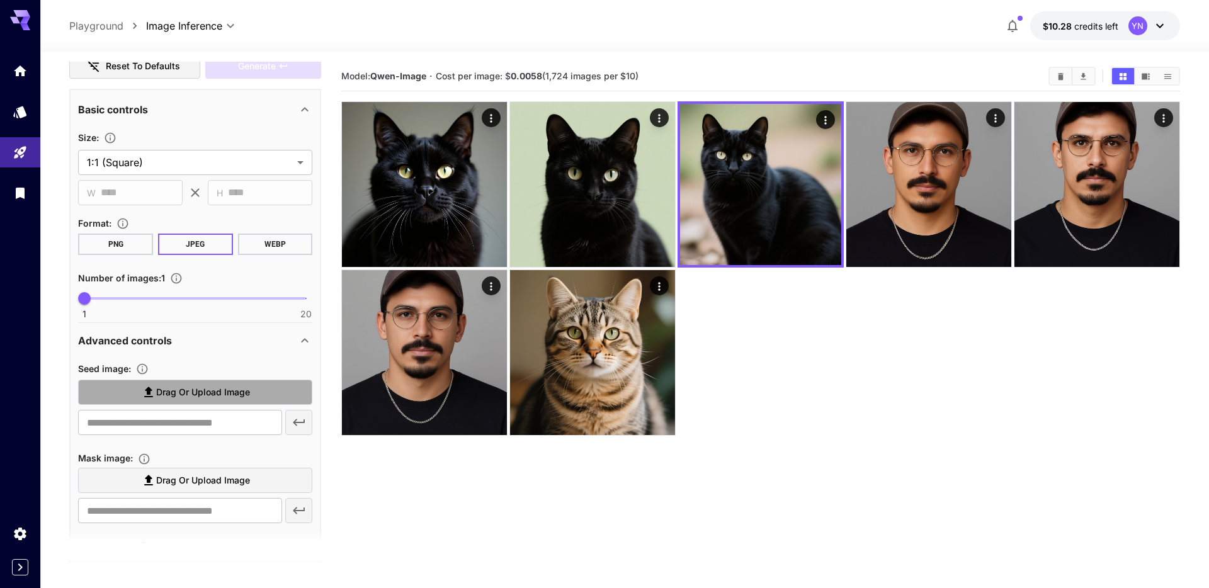
click at [183, 393] on span "Drag or upload image" at bounding box center [203, 393] width 94 height 16
click at [0, 0] on input "Drag or upload image" at bounding box center [0, 0] width 0 height 0
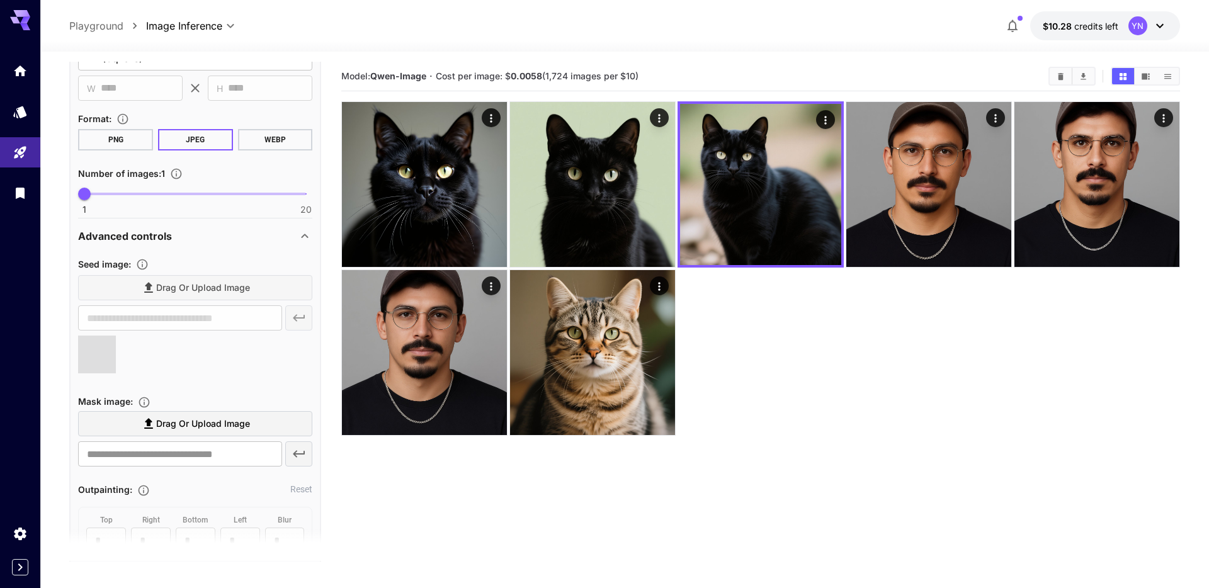
scroll to position [312, 0]
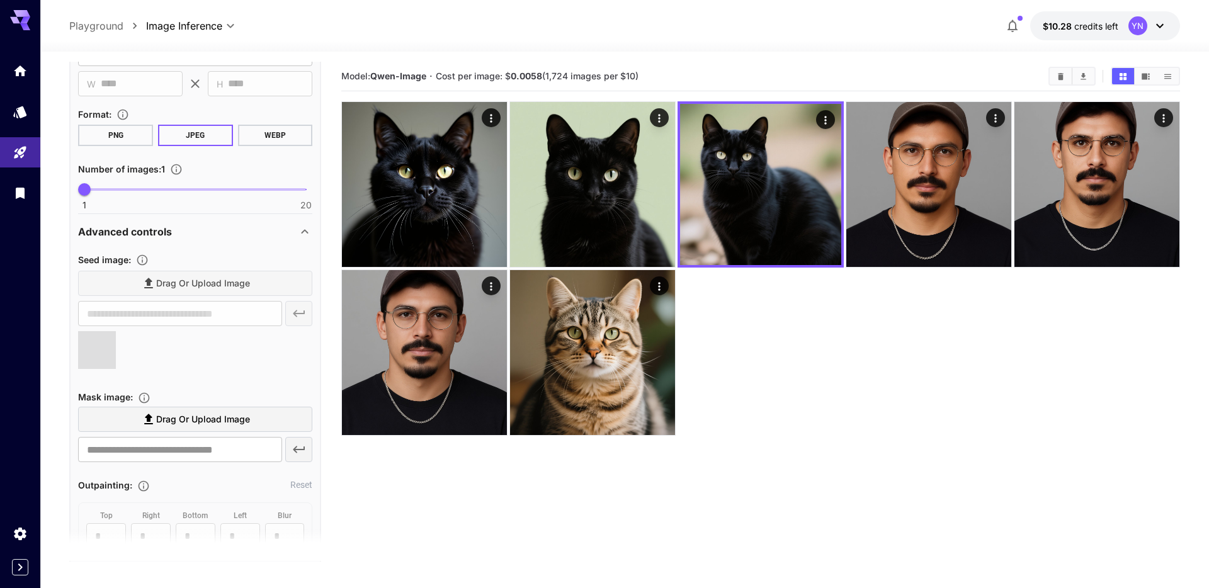
click at [166, 419] on span "Drag or upload image" at bounding box center [203, 420] width 94 height 16
click at [0, 0] on input "Drag or upload image" at bounding box center [0, 0] width 0 height 0
type input "**********"
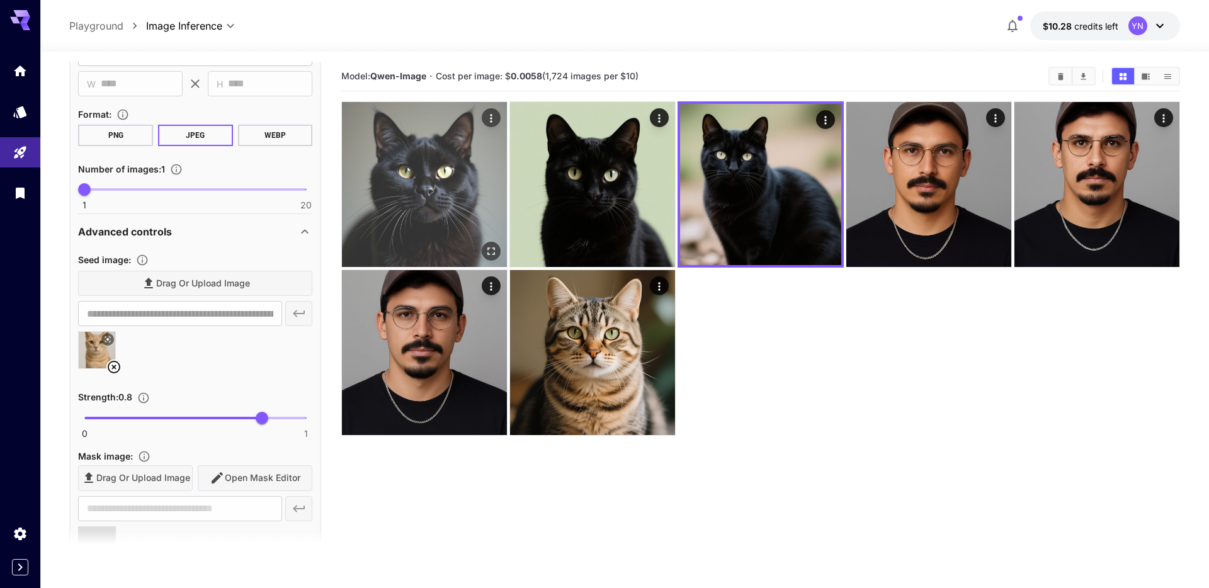
type input "**********"
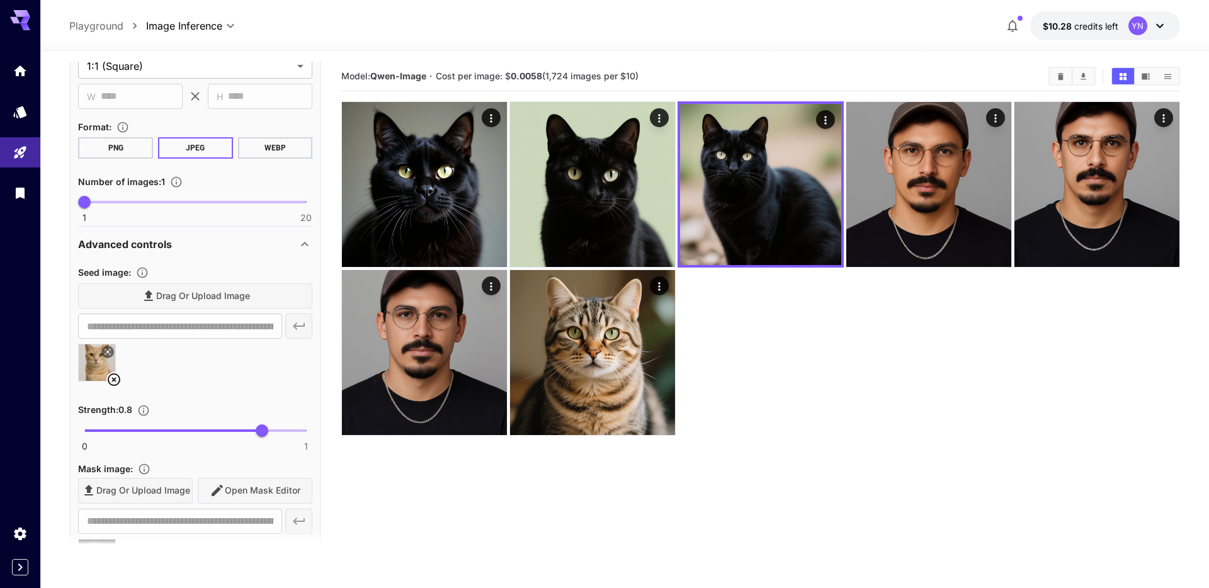
scroll to position [0, 0]
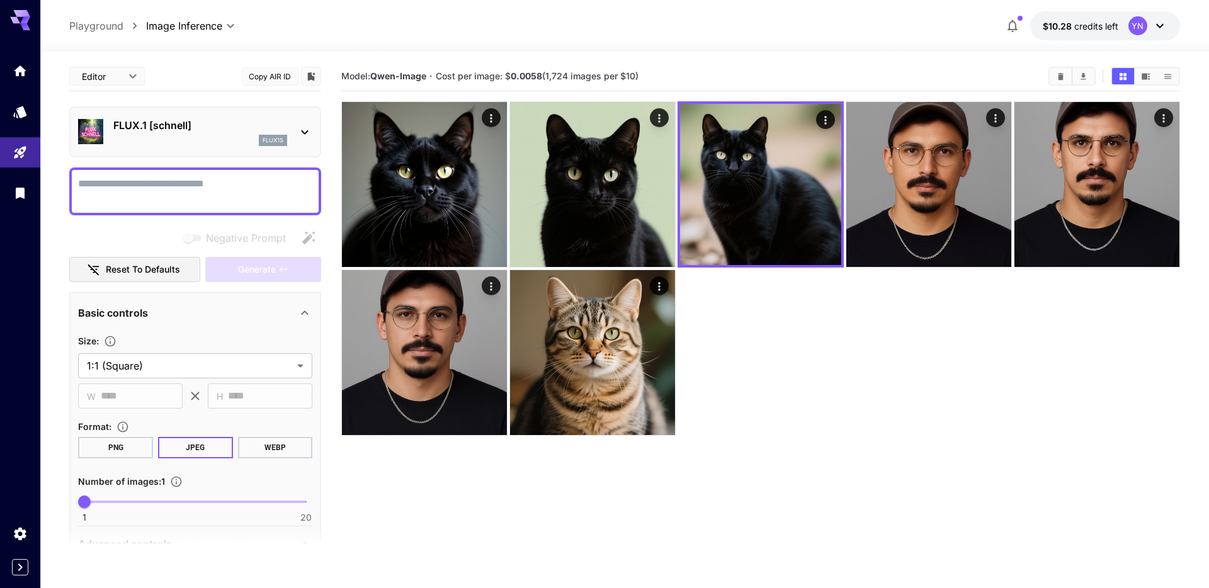
click at [181, 209] on div at bounding box center [195, 191] width 252 height 48
click at [169, 182] on textarea "Negative Prompt" at bounding box center [195, 191] width 234 height 30
type textarea "**********"
click at [264, 271] on span "Generate" at bounding box center [257, 270] width 38 height 16
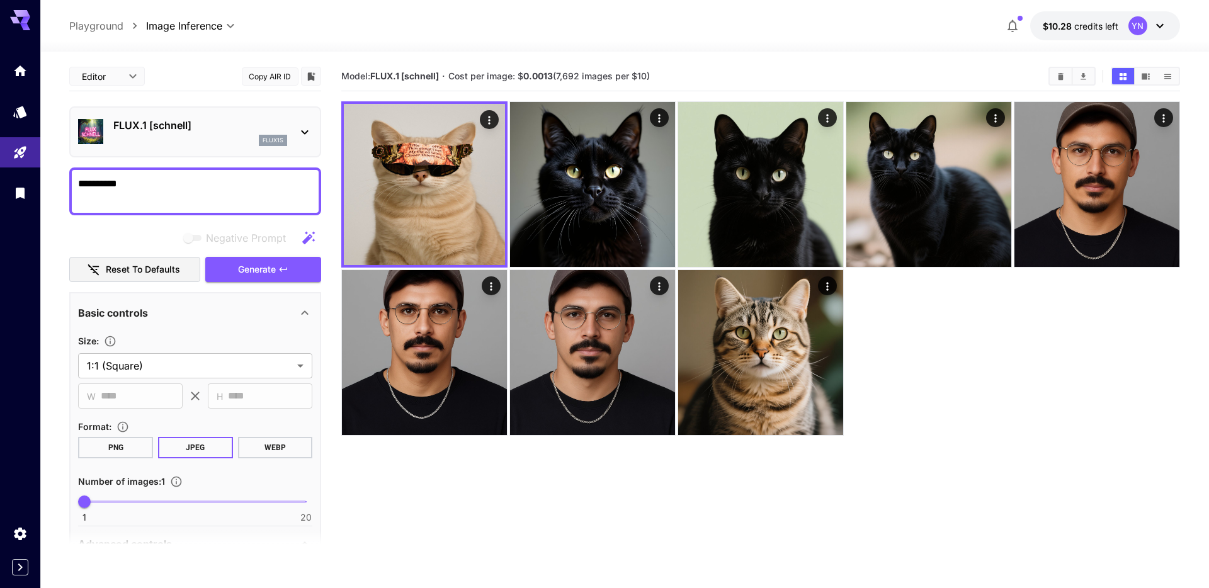
click at [217, 186] on textarea "**********" at bounding box center [195, 191] width 234 height 30
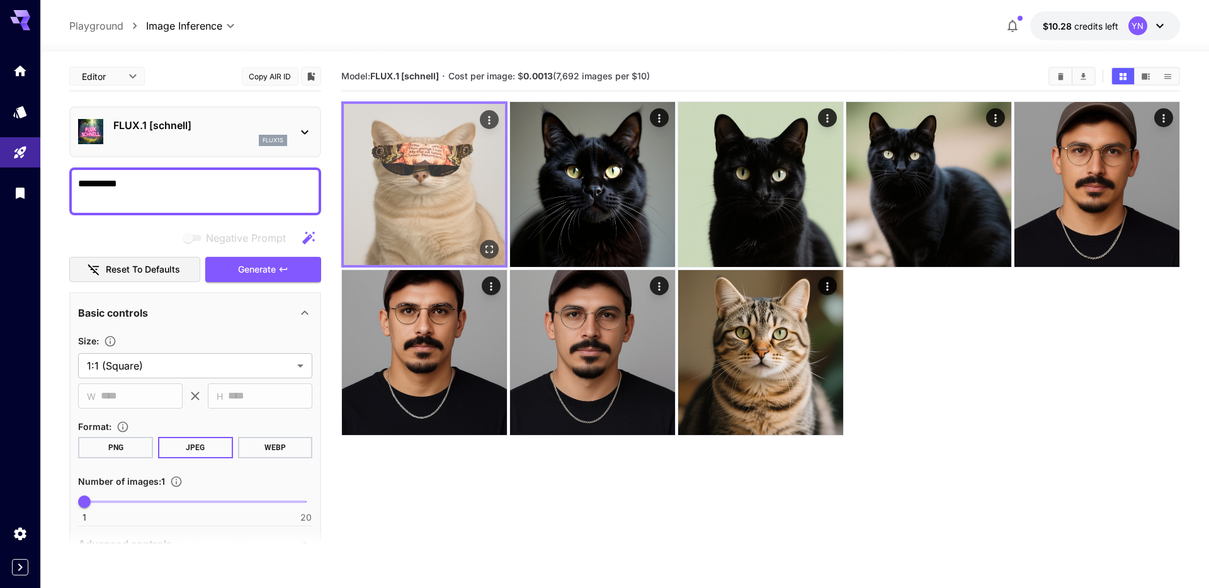
click at [427, 151] on img at bounding box center [424, 184] width 161 height 161
click at [488, 246] on icon "Open in fullscreen" at bounding box center [489, 249] width 13 height 13
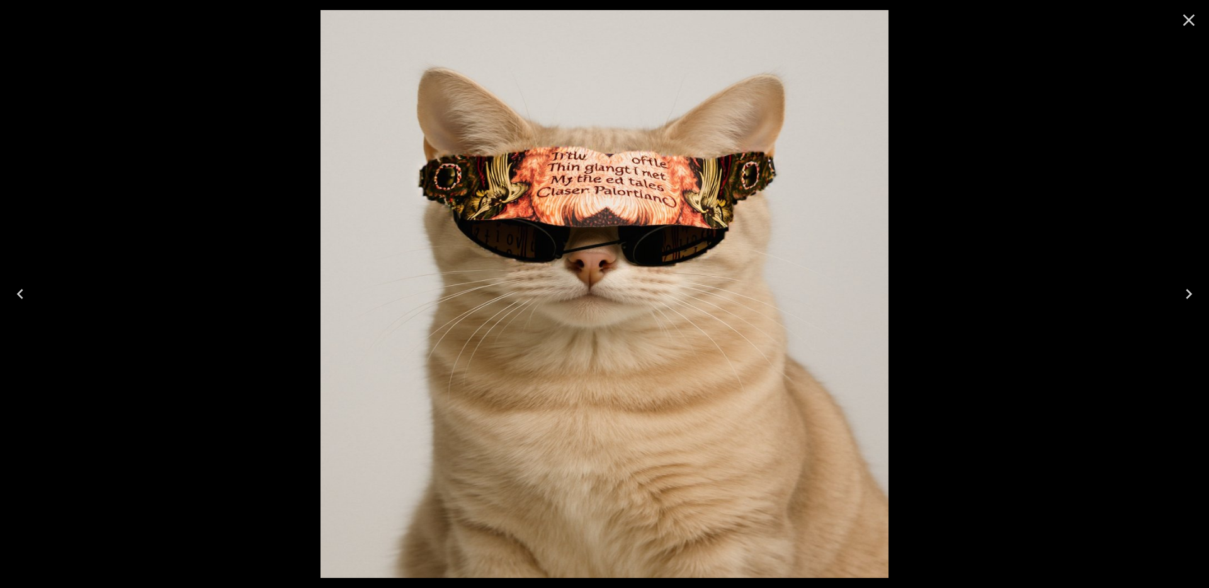
click at [1186, 27] on icon "Close" at bounding box center [1189, 20] width 20 height 20
